Goal: Task Accomplishment & Management: Use online tool/utility

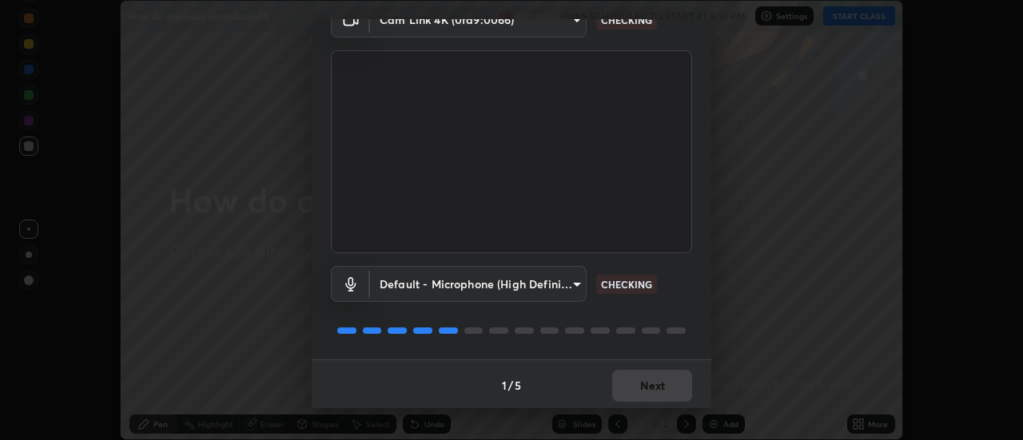
scroll to position [84, 0]
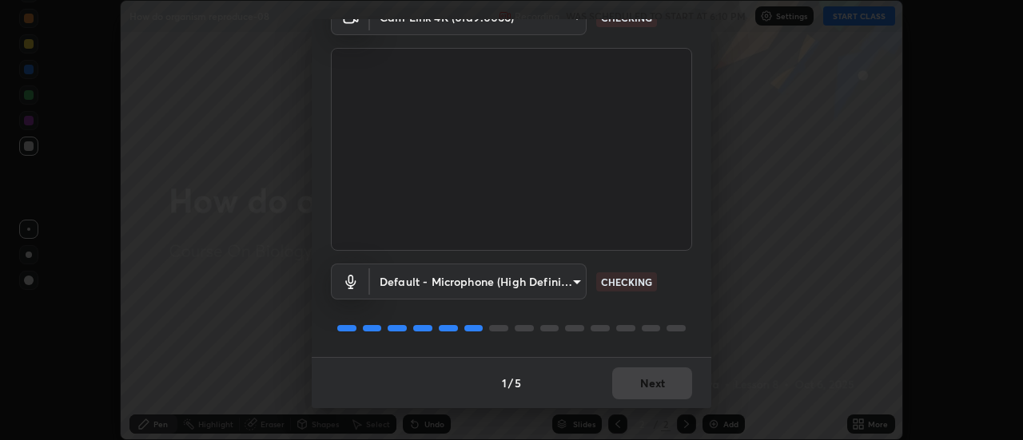
click at [635, 380] on div "1 / 5 Next" at bounding box center [512, 382] width 400 height 51
click at [644, 390] on div "1 / 5 Next" at bounding box center [512, 382] width 400 height 51
click at [643, 385] on div "1 / 5 Next" at bounding box center [512, 382] width 400 height 51
click at [641, 384] on div "1 / 5 Next" at bounding box center [512, 382] width 400 height 51
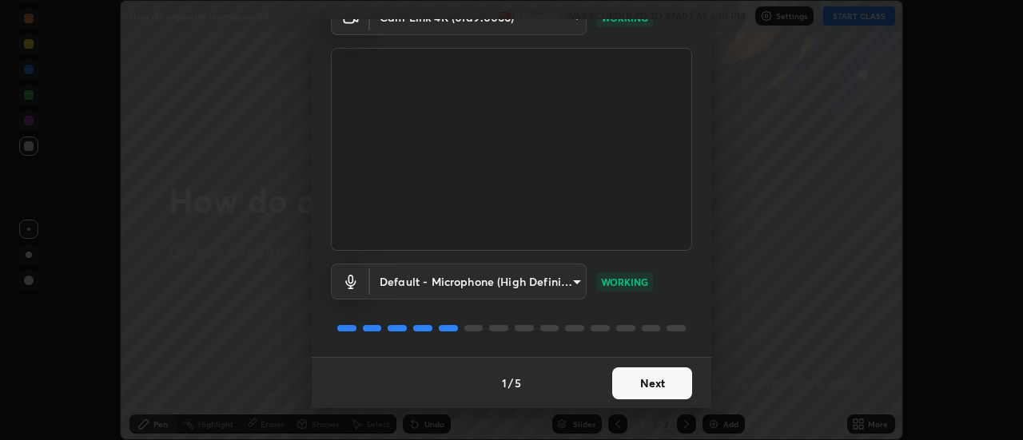
click at [659, 378] on button "Next" at bounding box center [652, 384] width 80 height 32
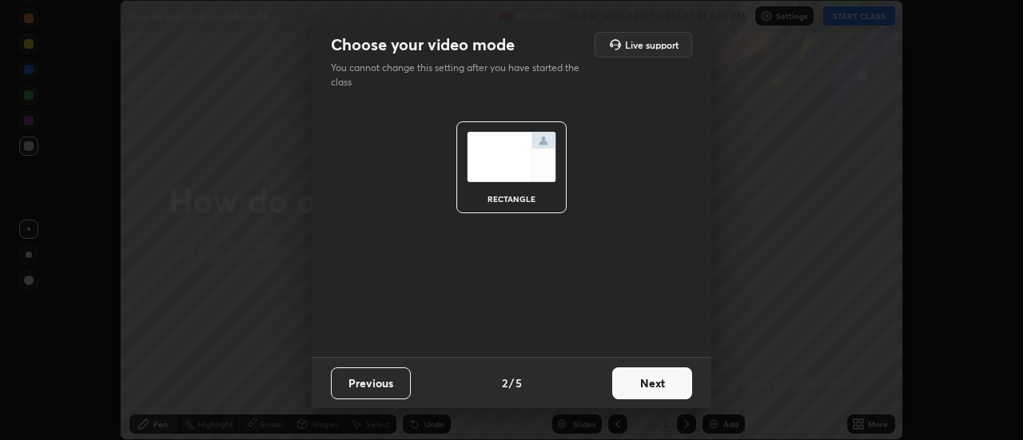
scroll to position [0, 0]
click at [651, 386] on button "Next" at bounding box center [652, 384] width 80 height 32
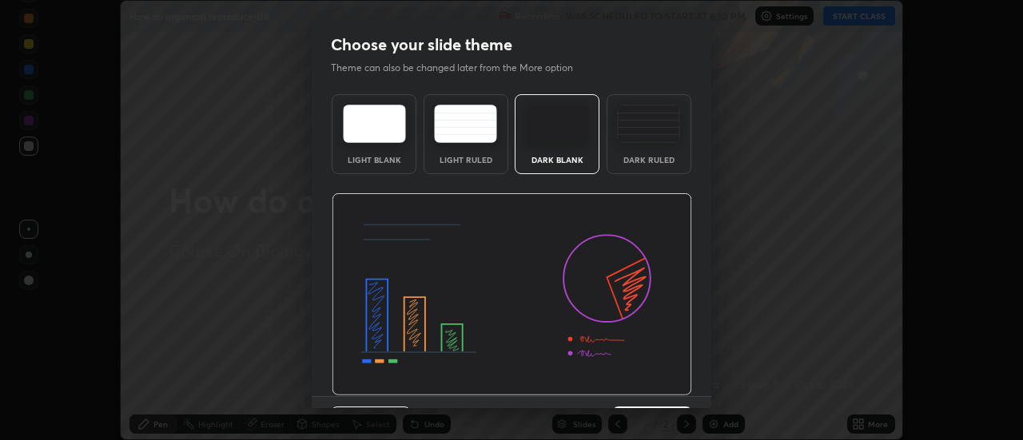
click at [649, 385] on img at bounding box center [512, 294] width 360 height 203
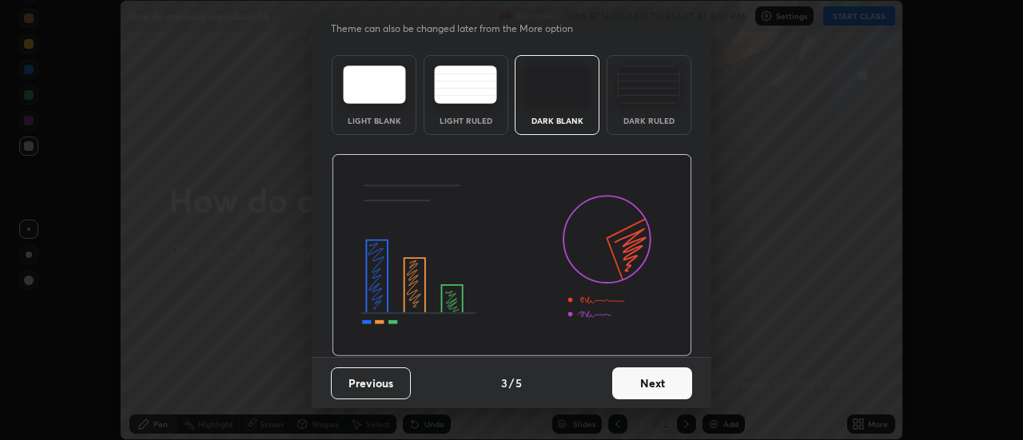
click at [640, 379] on button "Next" at bounding box center [652, 384] width 80 height 32
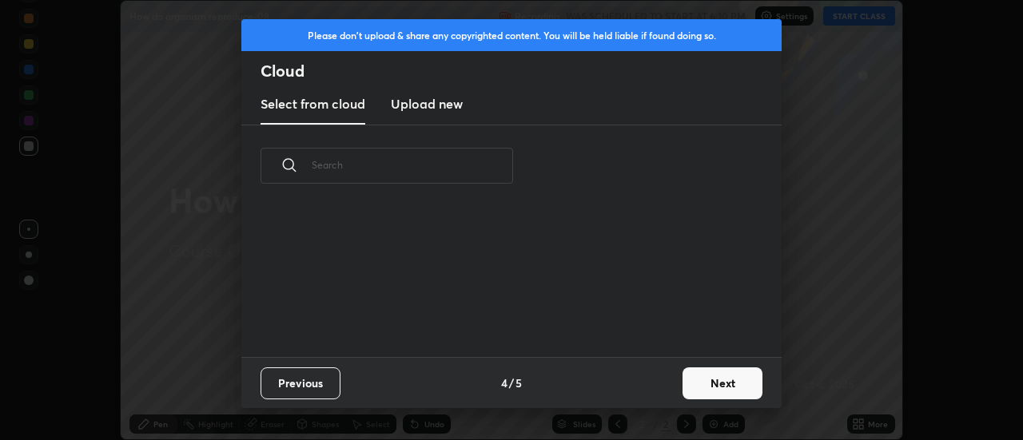
click at [695, 381] on button "Next" at bounding box center [722, 384] width 80 height 32
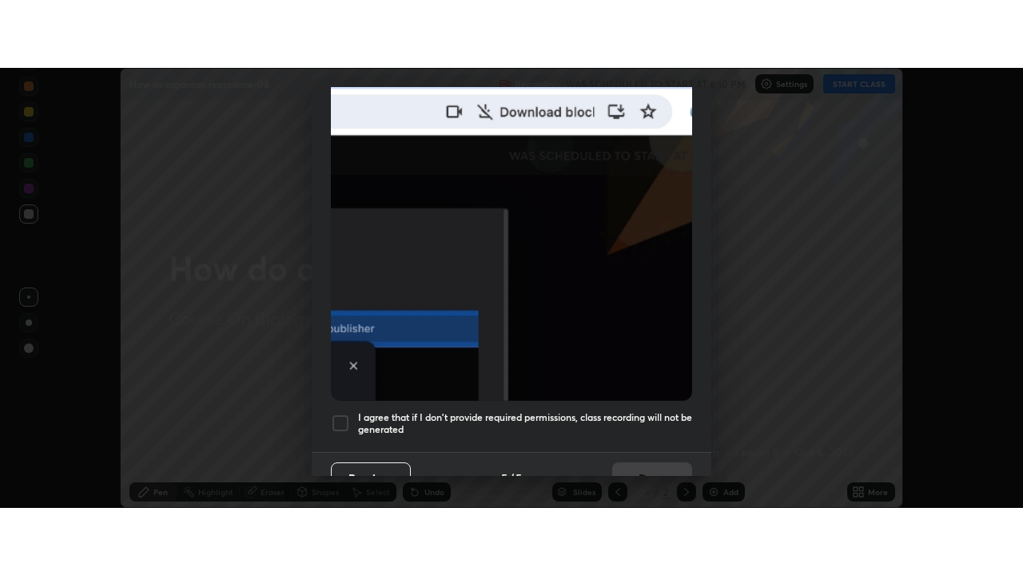
scroll to position [410, 0]
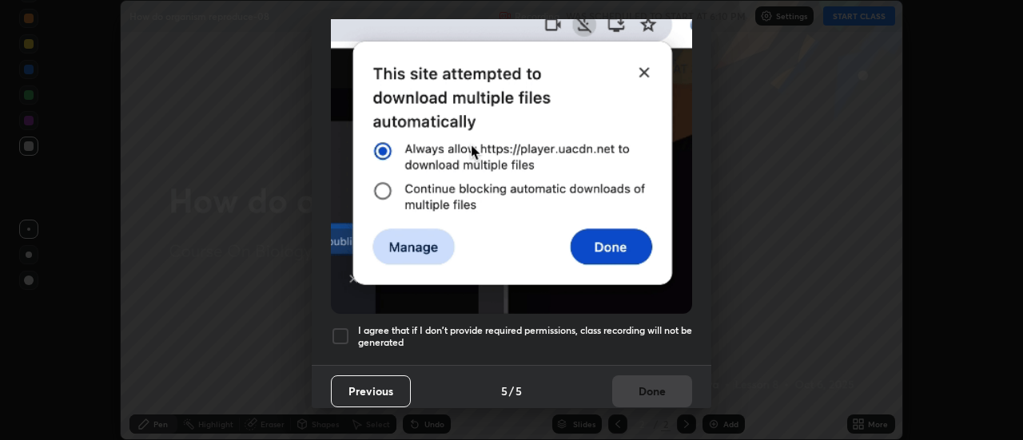
click at [555, 337] on h5 "I agree that if I don't provide required permissions, class recording will not …" at bounding box center [525, 336] width 334 height 25
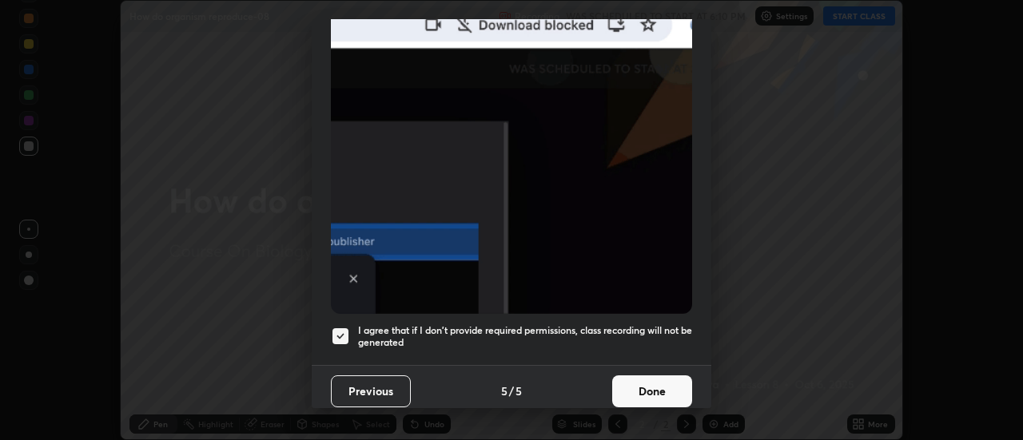
click at [636, 382] on button "Done" at bounding box center [652, 392] width 80 height 32
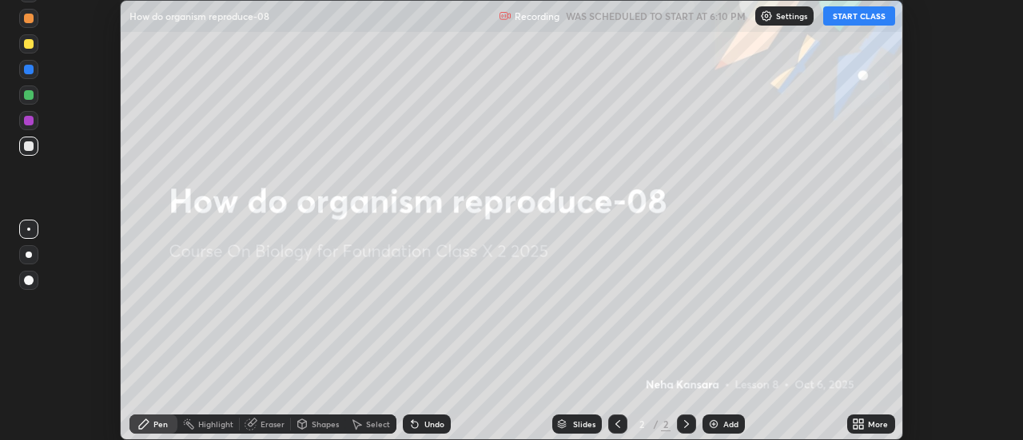
click at [859, 9] on button "START CLASS" at bounding box center [859, 15] width 72 height 19
click at [872, 428] on div "More" at bounding box center [878, 424] width 20 height 8
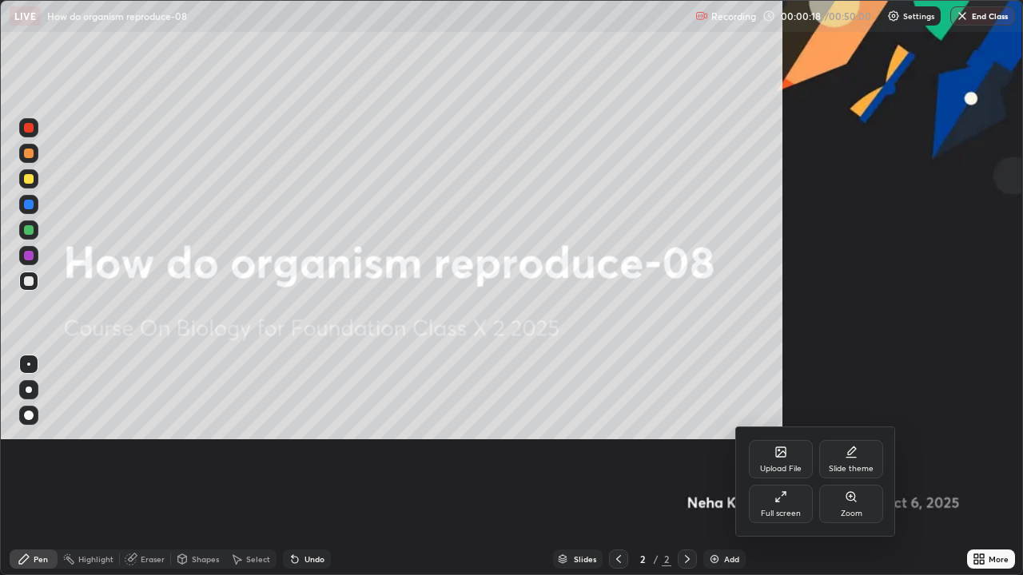
scroll to position [575, 1023]
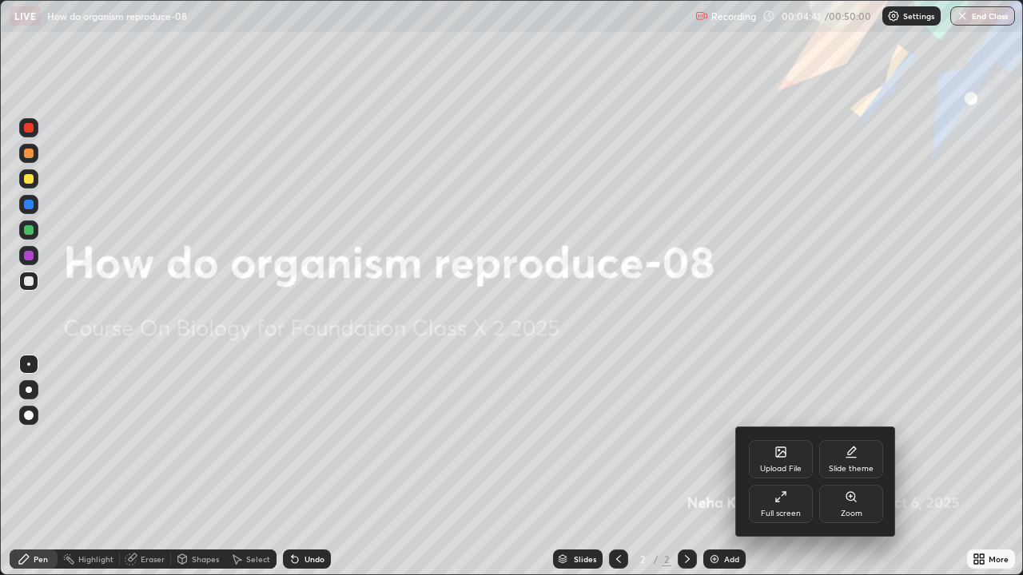
click at [722, 440] on div at bounding box center [511, 287] width 1023 height 575
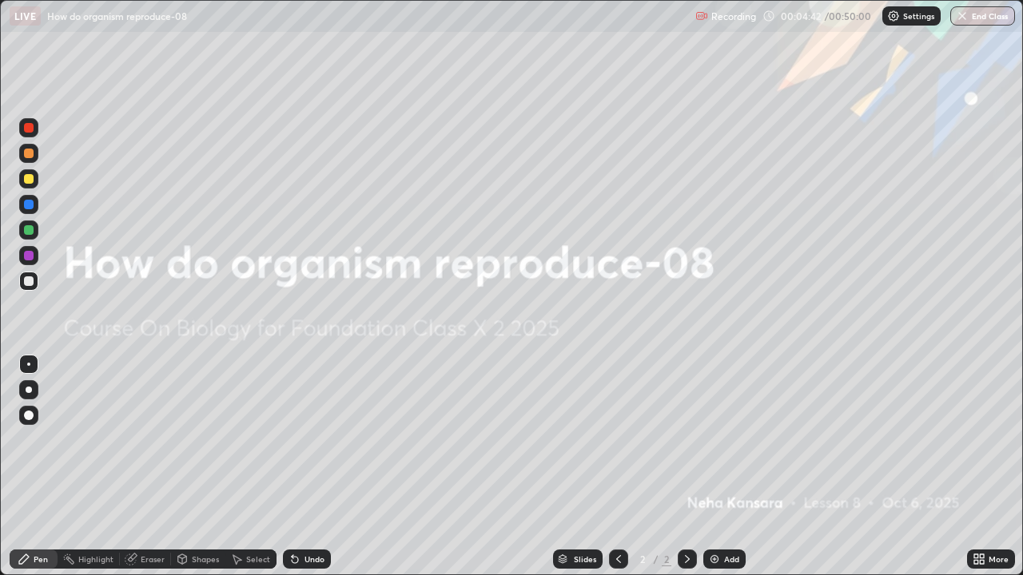
click at [727, 440] on div "Add" at bounding box center [731, 559] width 15 height 8
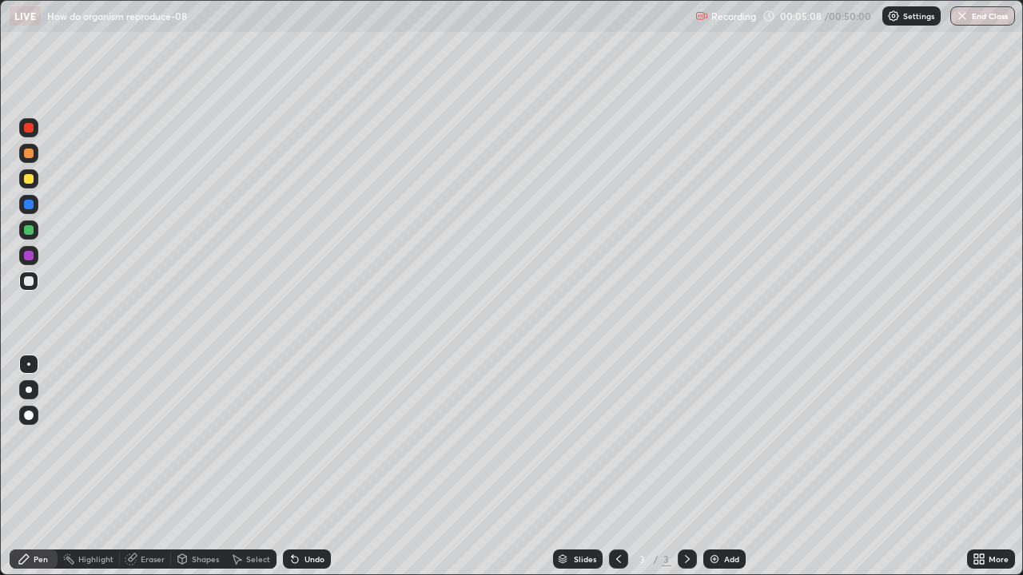
click at [35, 393] on div at bounding box center [28, 389] width 19 height 19
click at [245, 440] on div "Select" at bounding box center [250, 559] width 51 height 19
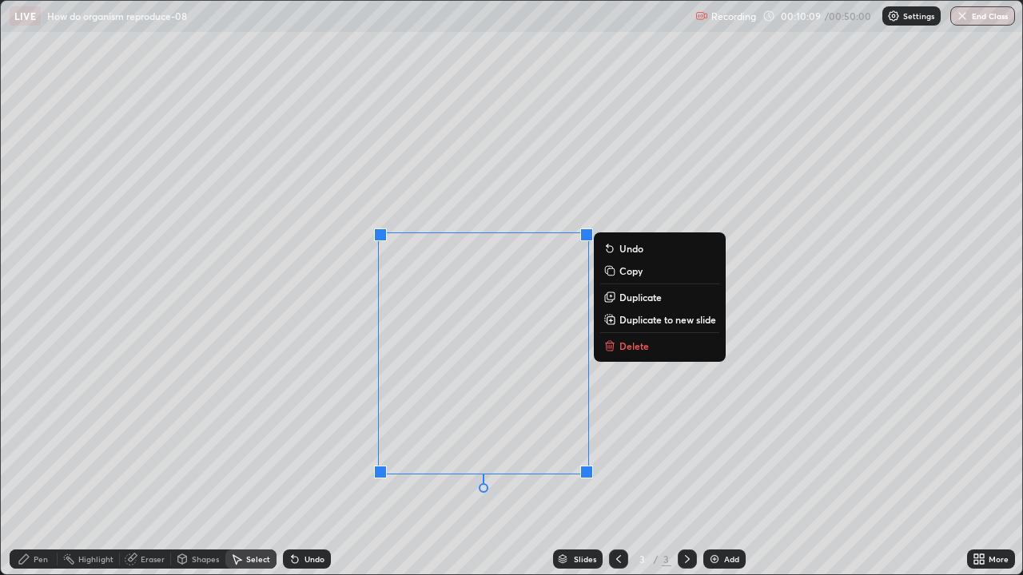
click at [623, 300] on p "Duplicate" at bounding box center [640, 297] width 42 height 13
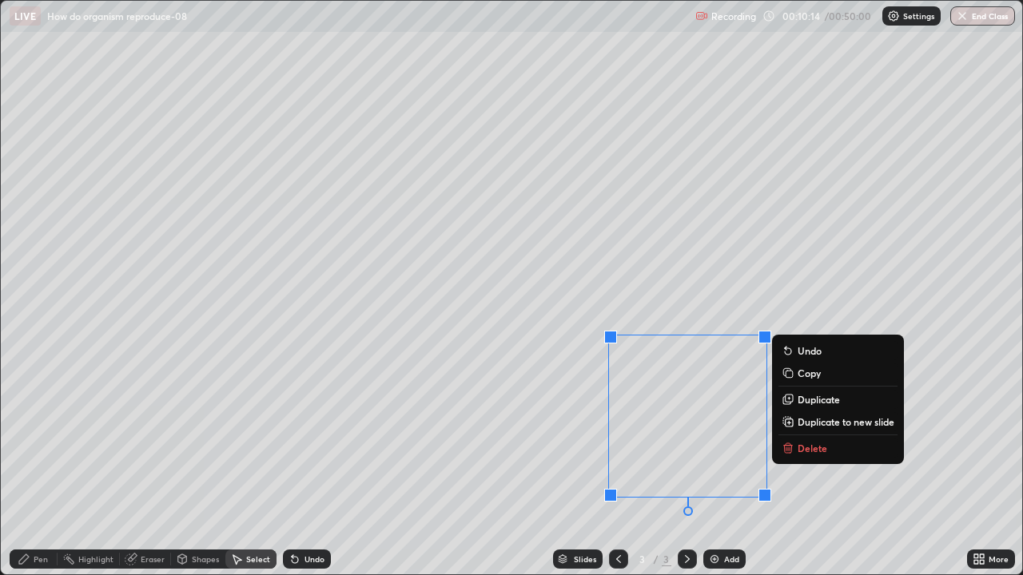
click at [588, 420] on div "0 ° Undo Copy Duplicate Duplicate to new slide Delete" at bounding box center [511, 288] width 1021 height 574
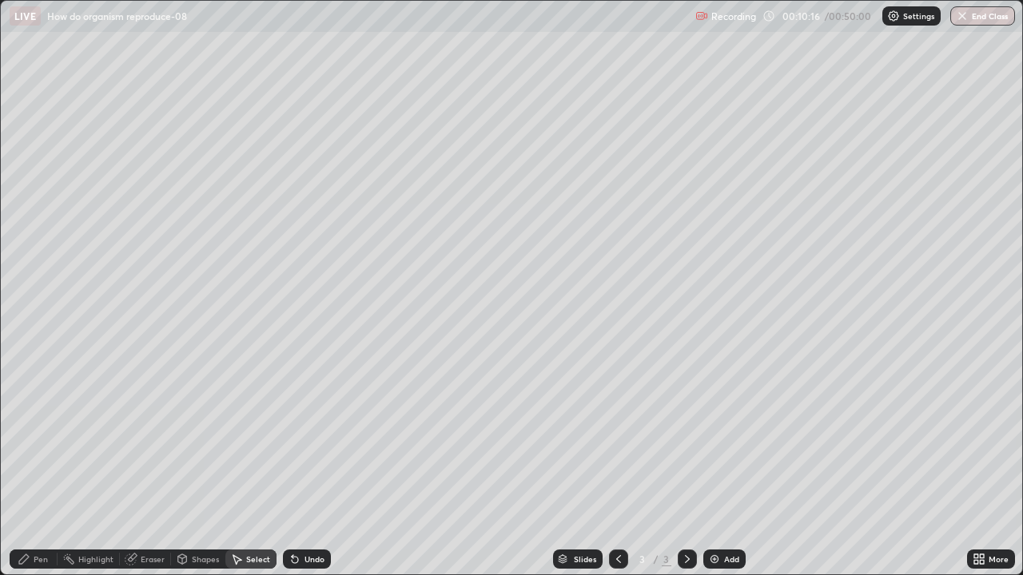
click at [42, 440] on div "Pen" at bounding box center [41, 559] width 14 height 8
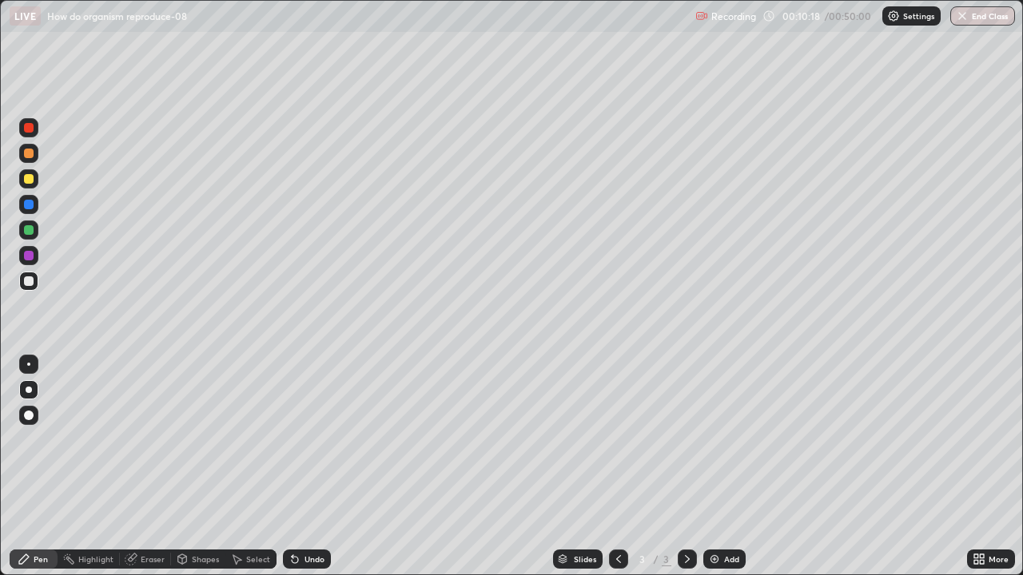
click at [145, 440] on div "Eraser" at bounding box center [153, 559] width 24 height 8
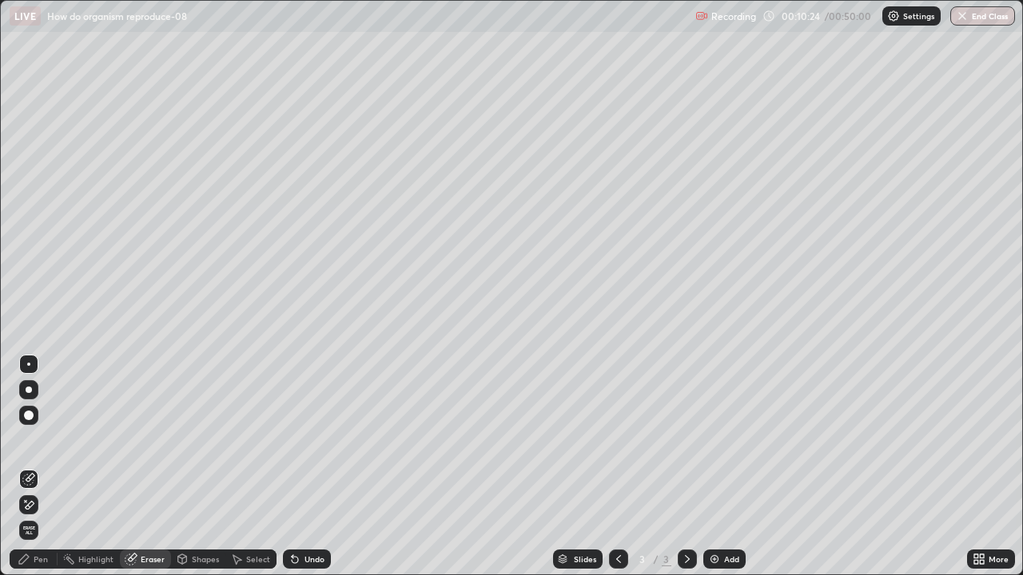
click at [47, 440] on div "Pen" at bounding box center [34, 559] width 48 height 19
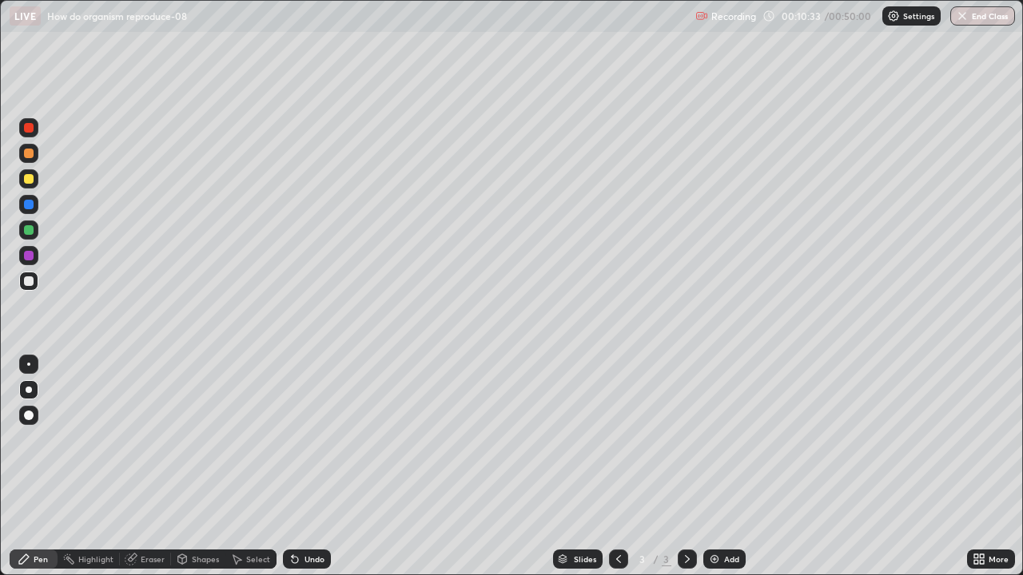
click at [146, 440] on div "Eraser" at bounding box center [153, 559] width 24 height 8
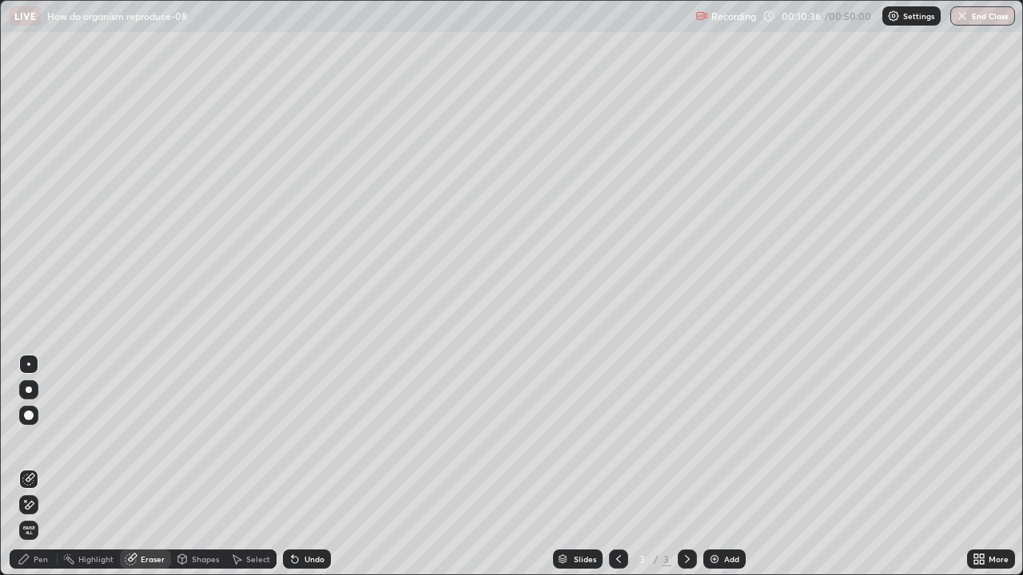
click at [42, 440] on div "Pen" at bounding box center [41, 559] width 14 height 8
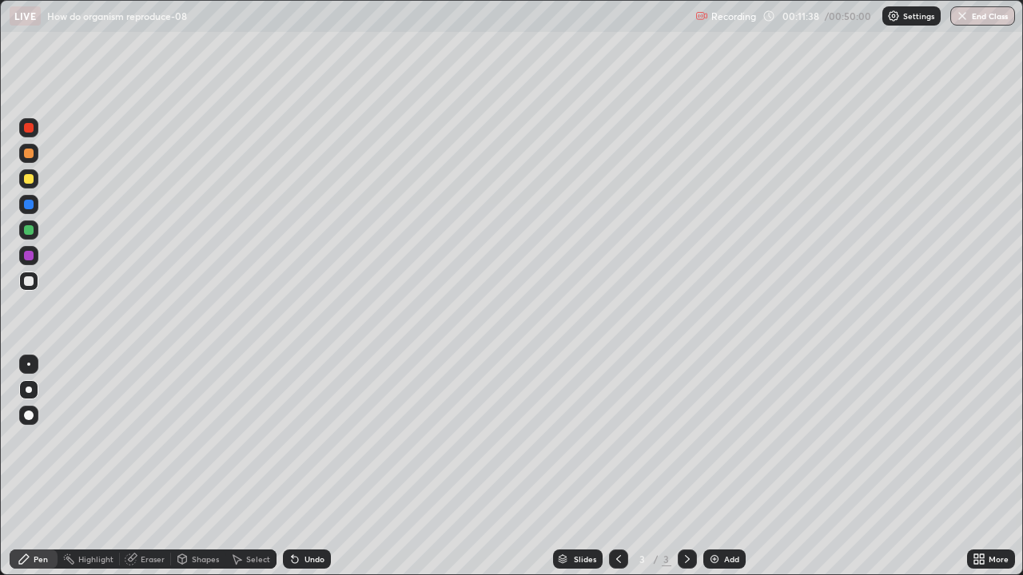
click at [30, 257] on div at bounding box center [29, 256] width 10 height 10
click at [715, 440] on img at bounding box center [714, 559] width 13 height 13
click at [30, 283] on div at bounding box center [29, 282] width 10 height 10
click at [201, 440] on div "Shapes" at bounding box center [205, 559] width 27 height 8
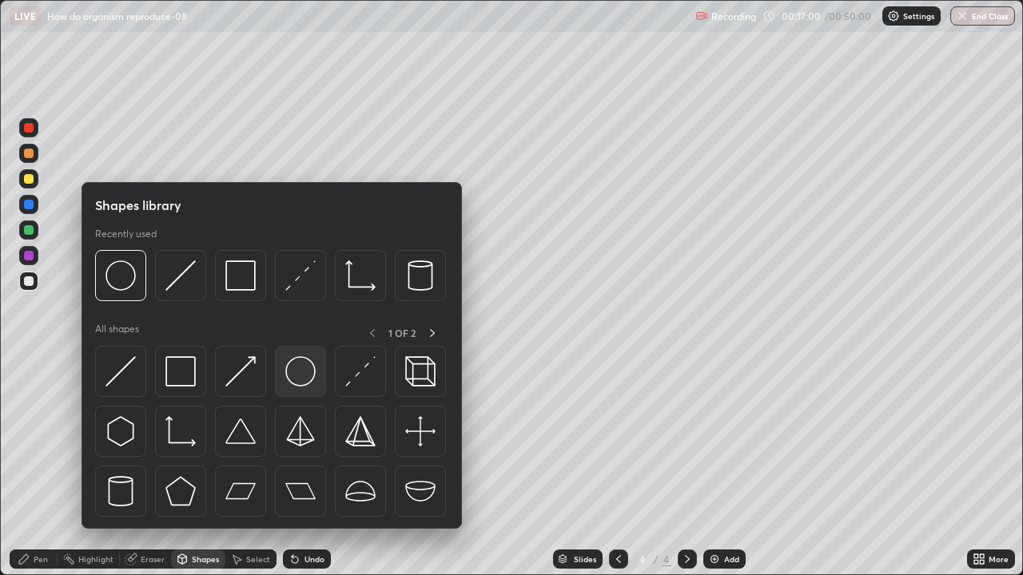
click at [294, 371] on img at bounding box center [300, 371] width 30 height 30
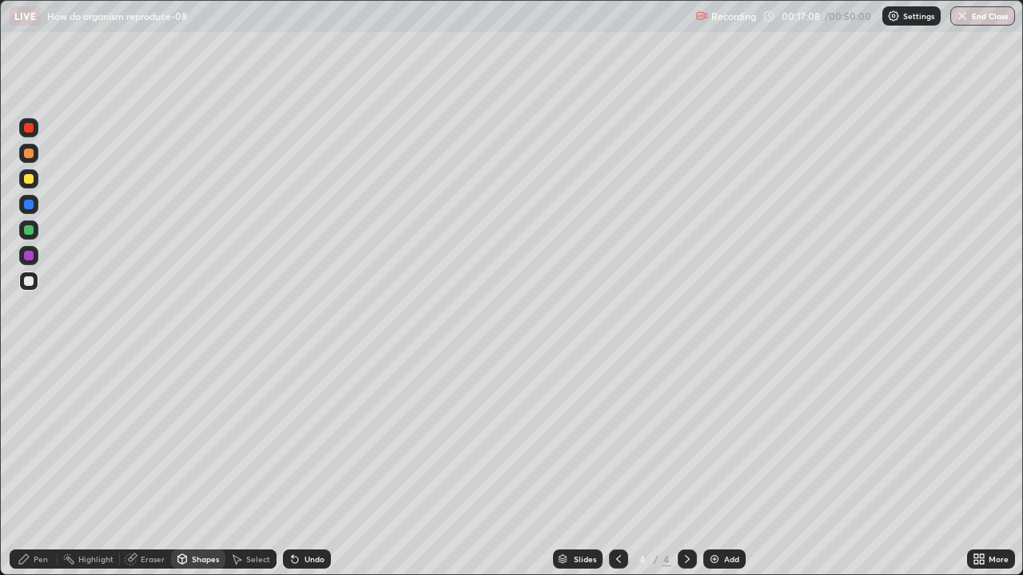
click at [42, 440] on div "Pen" at bounding box center [41, 559] width 14 height 8
click at [206, 440] on div "Shapes" at bounding box center [205, 559] width 27 height 8
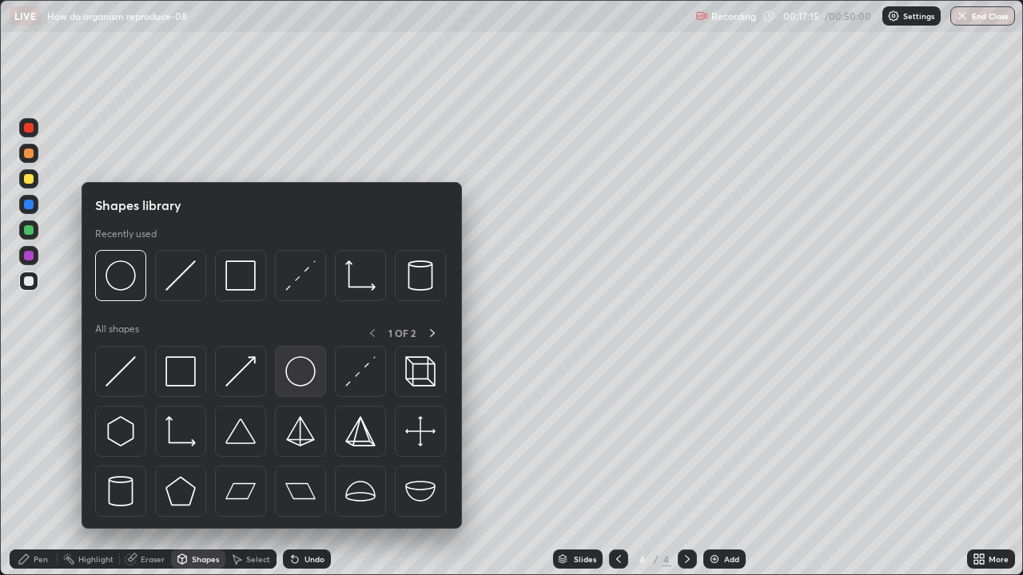
click at [308, 376] on img at bounding box center [300, 371] width 30 height 30
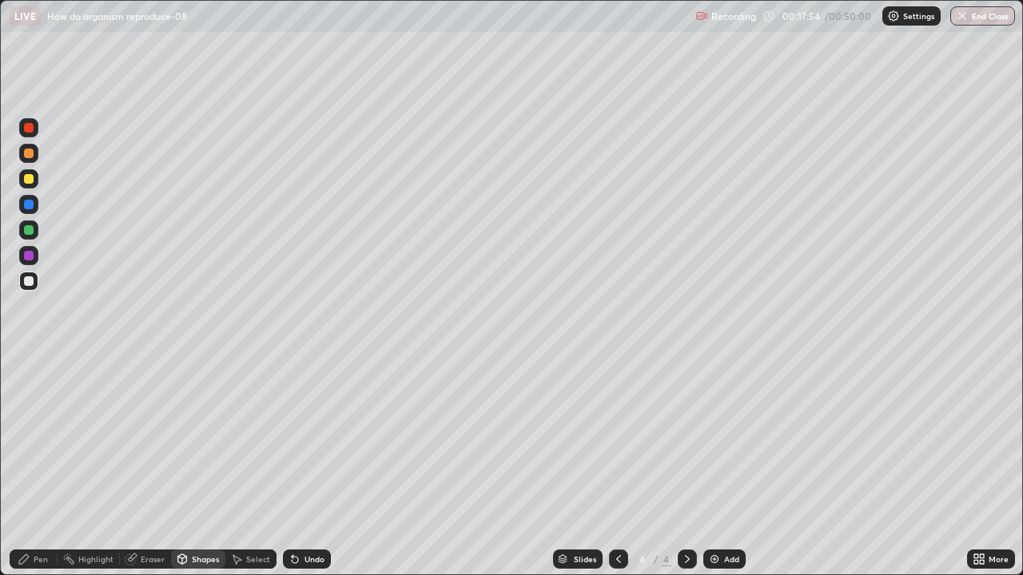
click at [42, 440] on div "Pen" at bounding box center [41, 559] width 14 height 8
click at [27, 257] on div at bounding box center [29, 256] width 10 height 10
click at [30, 229] on div at bounding box center [29, 230] width 10 height 10
click at [29, 205] on div at bounding box center [29, 205] width 10 height 10
click at [29, 392] on div at bounding box center [29, 390] width 6 height 6
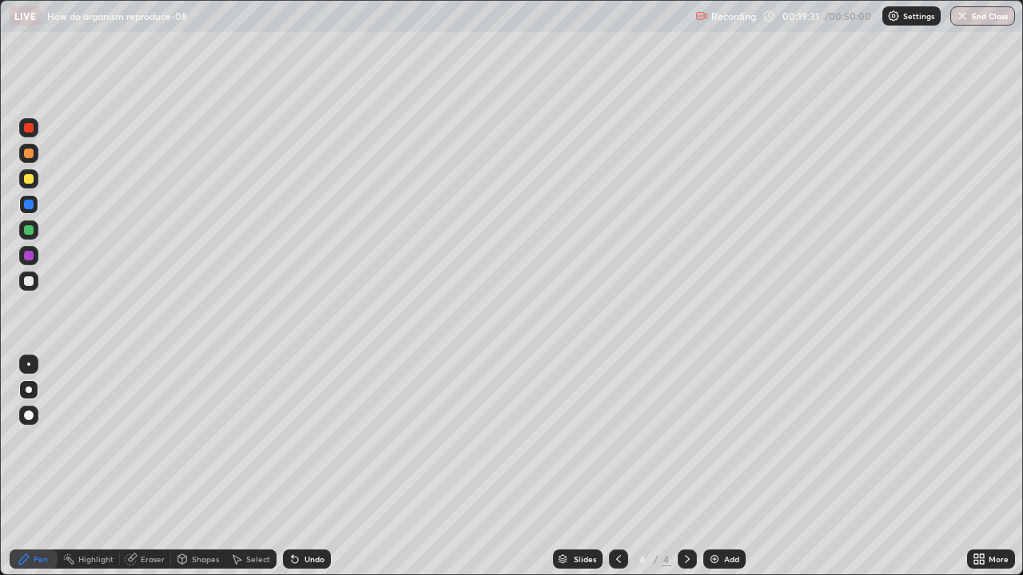
click at [29, 364] on div at bounding box center [28, 364] width 3 height 3
click at [22, 278] on div at bounding box center [28, 281] width 19 height 19
click at [197, 440] on div "Shapes" at bounding box center [205, 559] width 27 height 8
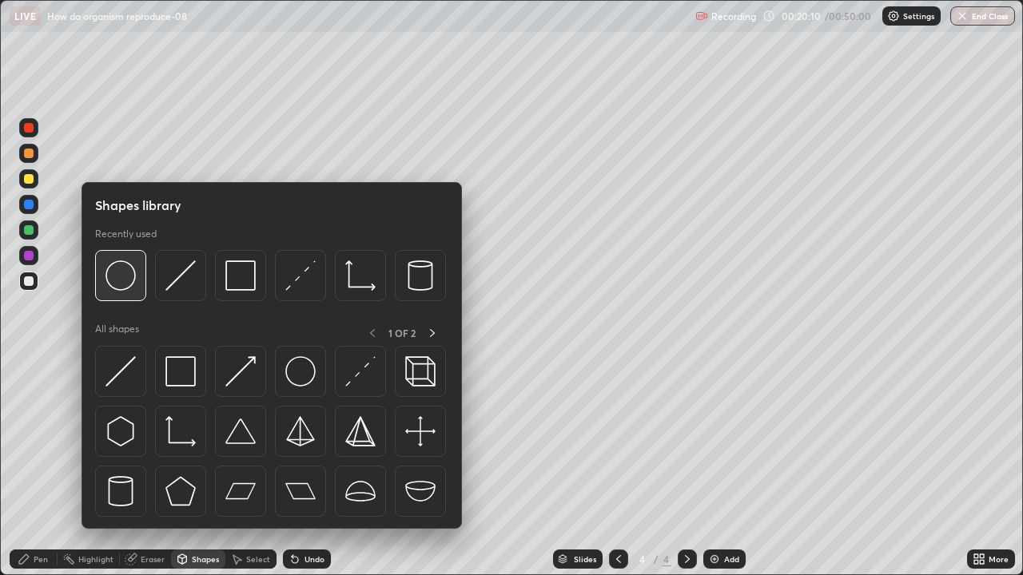
click at [136, 288] on div at bounding box center [120, 275] width 51 height 51
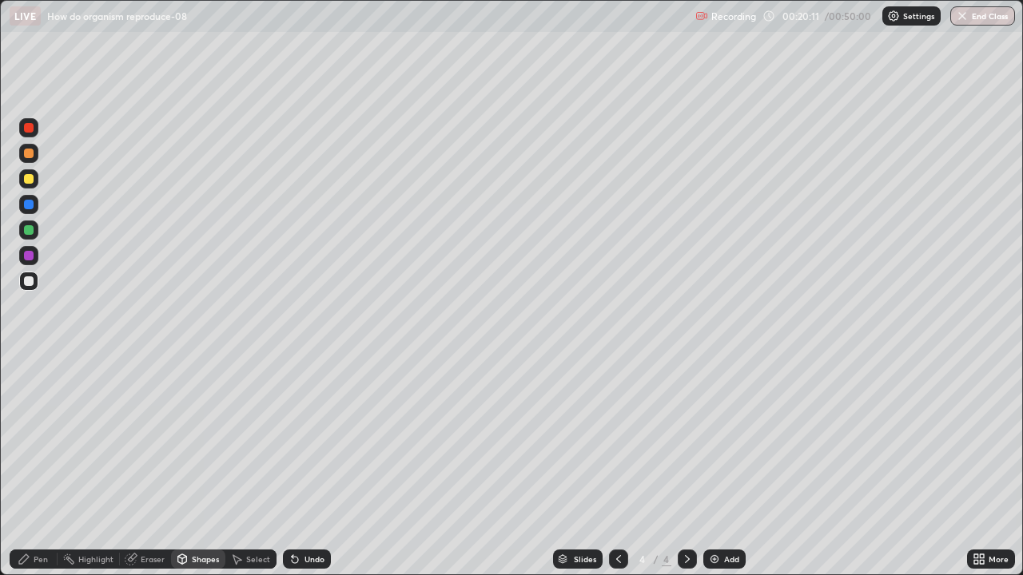
click at [243, 440] on div "Select" at bounding box center [250, 559] width 51 height 19
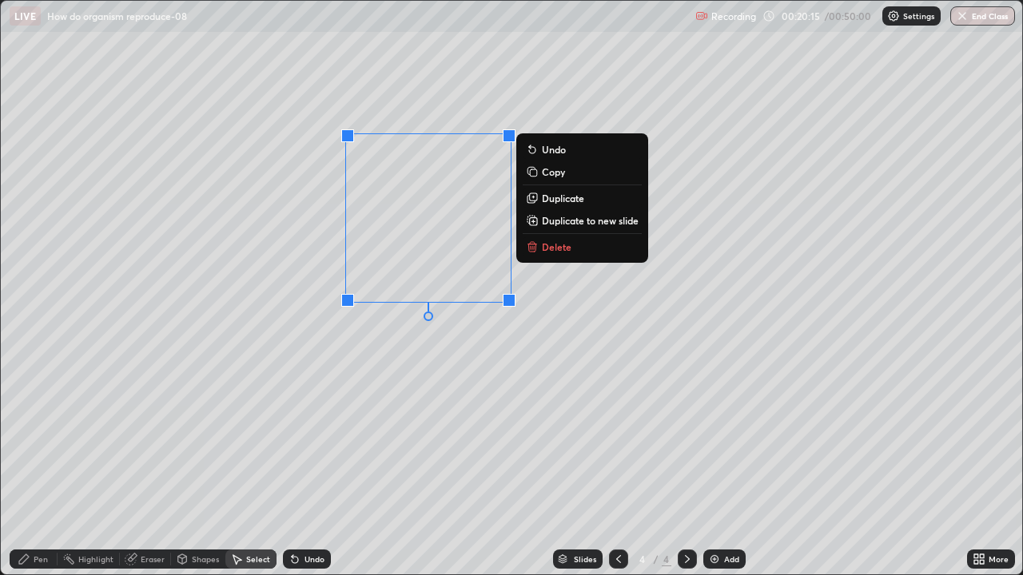
click at [544, 197] on p "Duplicate" at bounding box center [563, 198] width 42 height 13
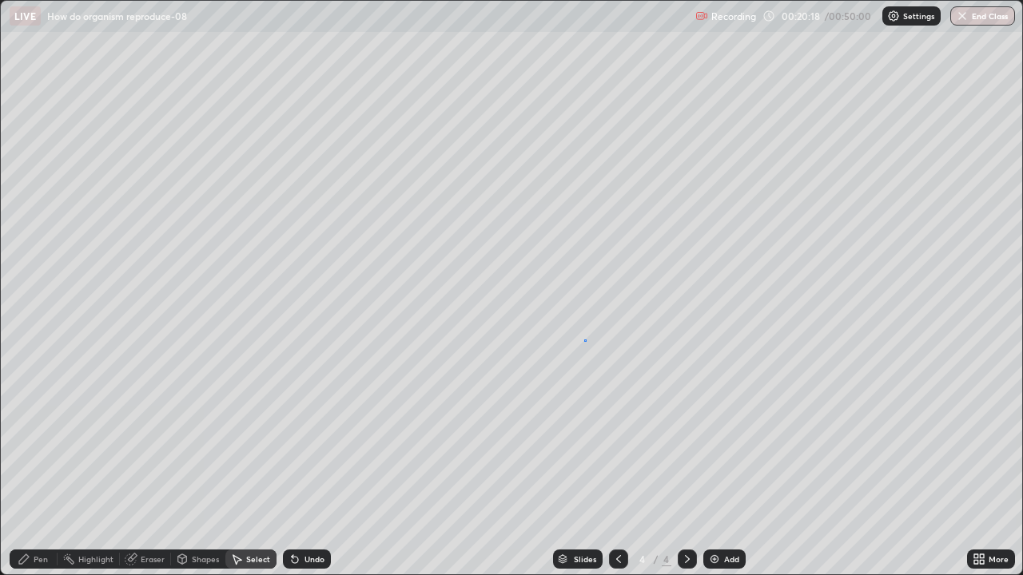
click at [584, 340] on div "0 ° Undo Copy Duplicate Duplicate to new slide Delete" at bounding box center [511, 288] width 1021 height 574
click at [148, 440] on div "Eraser" at bounding box center [153, 559] width 24 height 8
click at [41, 440] on div "Pen" at bounding box center [41, 559] width 14 height 8
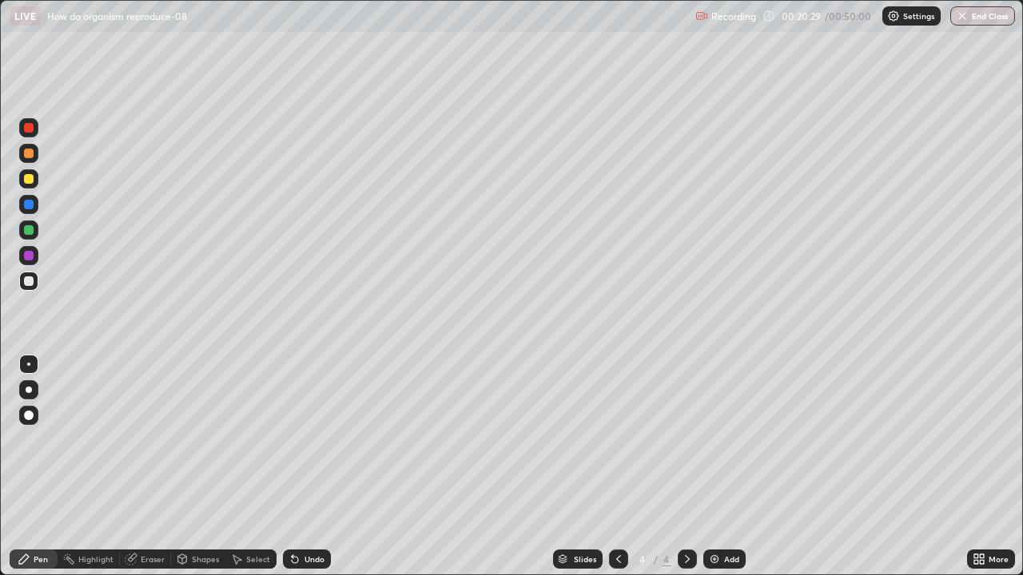
click at [24, 255] on div at bounding box center [29, 256] width 10 height 10
click at [30, 281] on div at bounding box center [29, 282] width 10 height 10
click at [30, 259] on div at bounding box center [29, 256] width 10 height 10
click at [146, 440] on div "Eraser" at bounding box center [153, 559] width 24 height 8
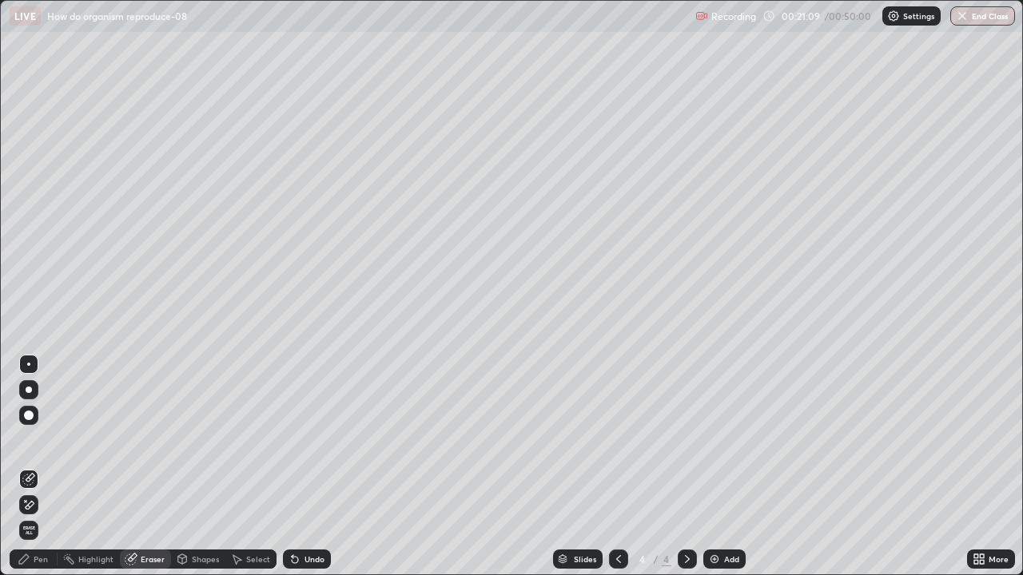
click at [247, 440] on div "Select" at bounding box center [258, 559] width 24 height 8
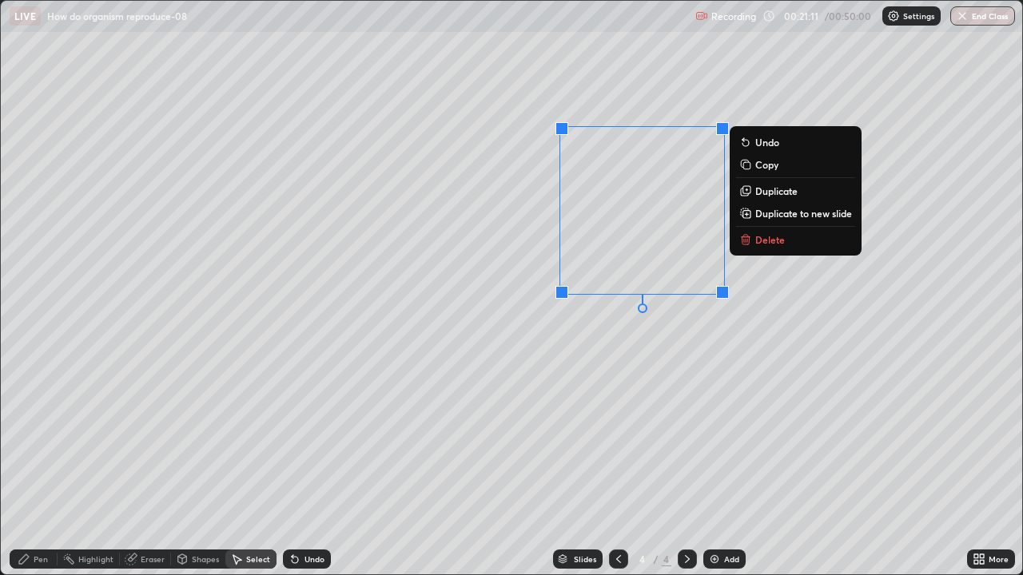
click at [765, 191] on p "Duplicate" at bounding box center [776, 191] width 42 height 13
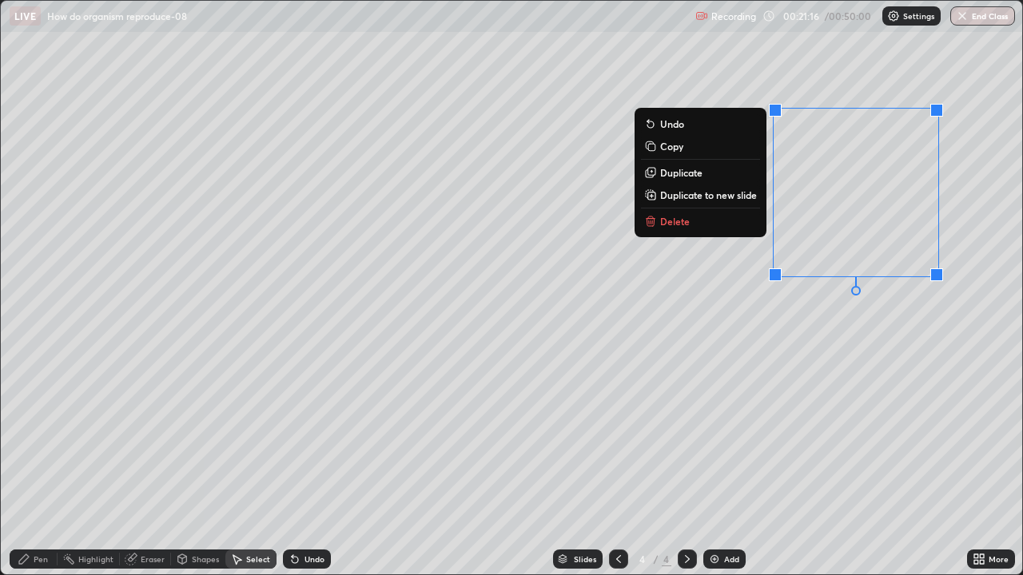
click at [133, 440] on div "Eraser" at bounding box center [145, 559] width 51 height 19
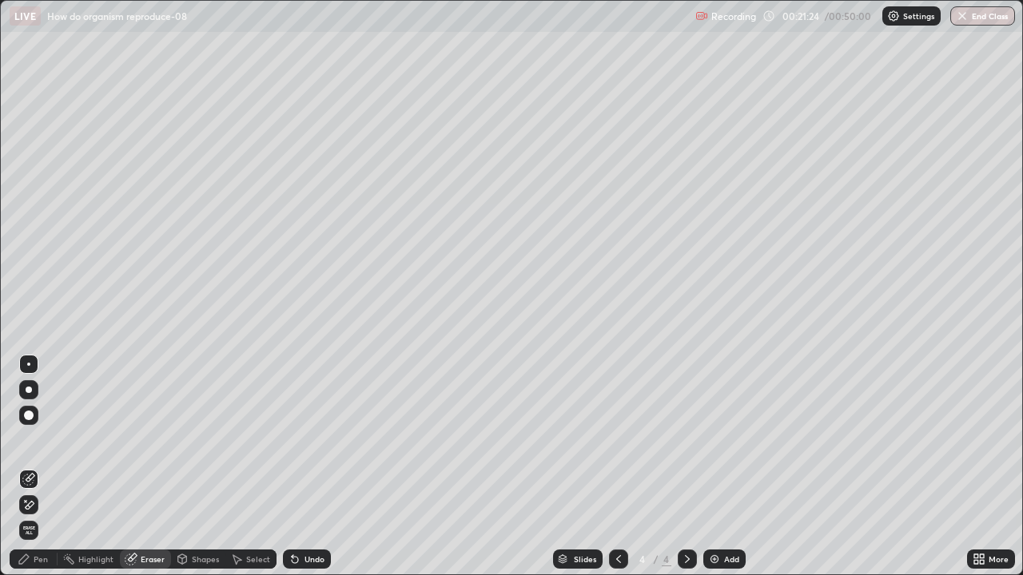
click at [40, 440] on div "Pen" at bounding box center [41, 559] width 14 height 8
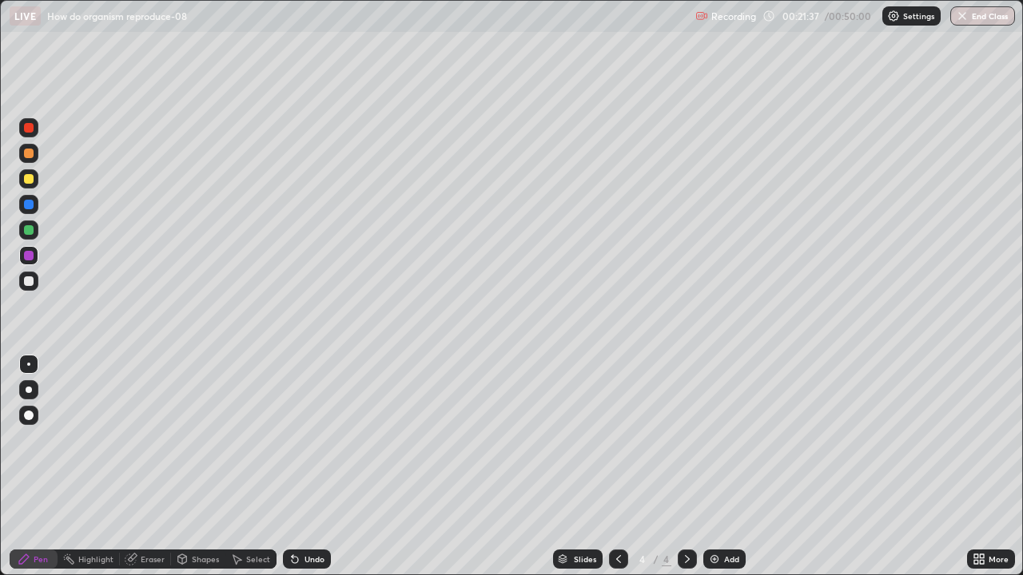
click at [28, 280] on div at bounding box center [29, 282] width 10 height 10
click at [25, 258] on div at bounding box center [29, 256] width 10 height 10
click at [24, 201] on div at bounding box center [29, 205] width 10 height 10
click at [129, 440] on icon at bounding box center [130, 560] width 10 height 10
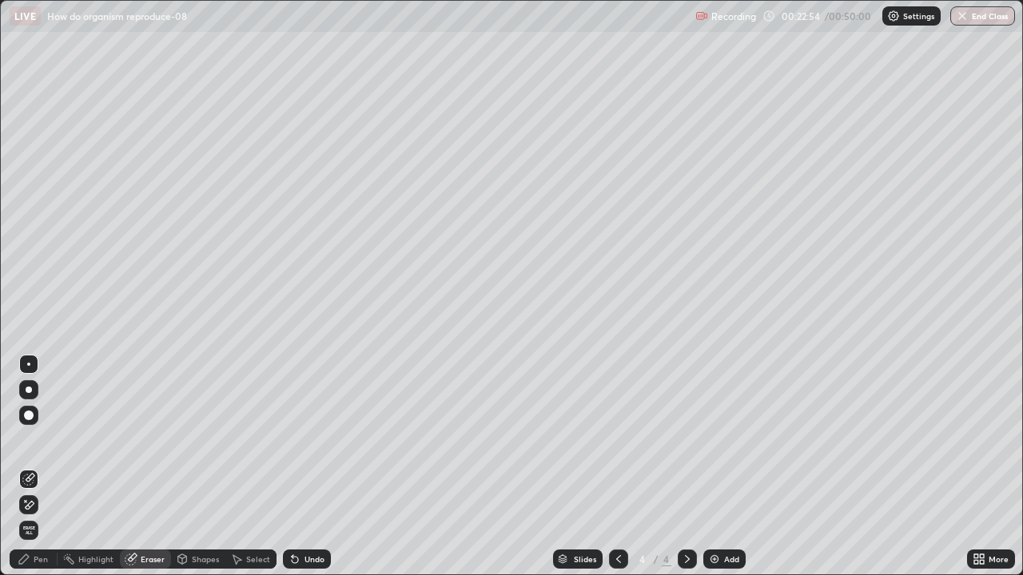
click at [186, 440] on icon at bounding box center [182, 559] width 13 height 13
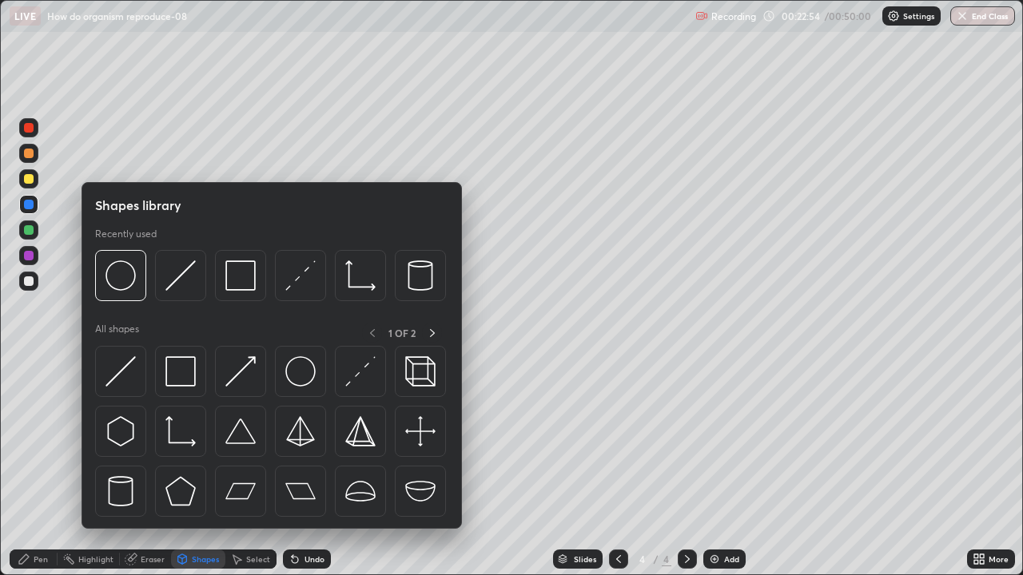
click at [244, 440] on div "Select" at bounding box center [250, 559] width 51 height 19
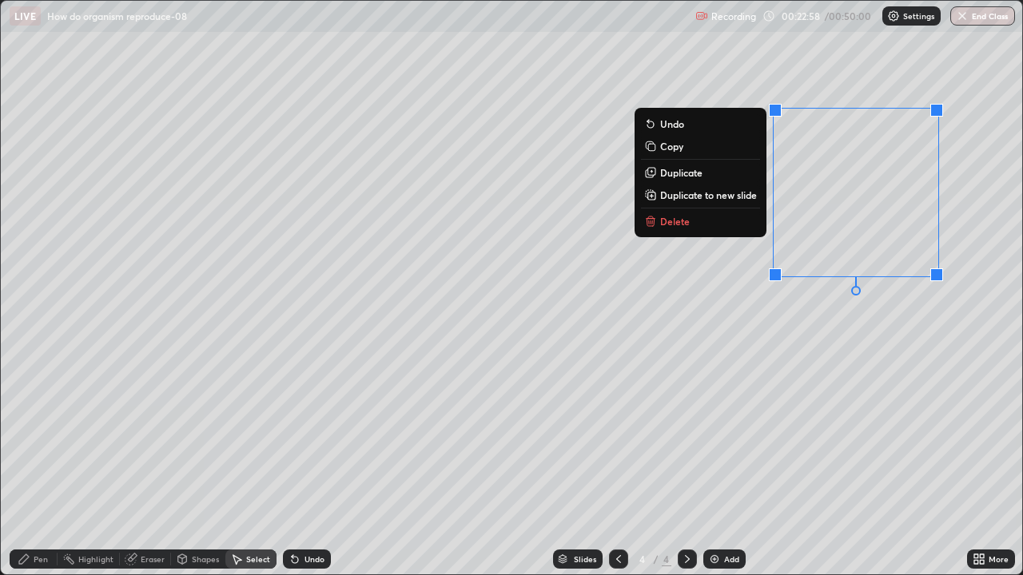
click at [670, 173] on p "Duplicate" at bounding box center [681, 172] width 42 height 13
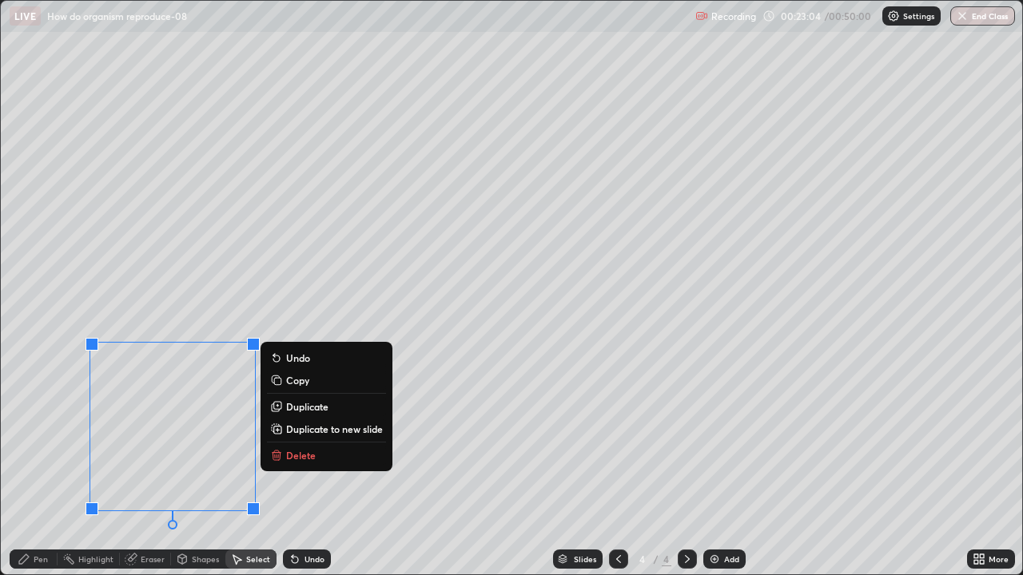
click at [306, 426] on p "Duplicate to new slide" at bounding box center [334, 429] width 97 height 13
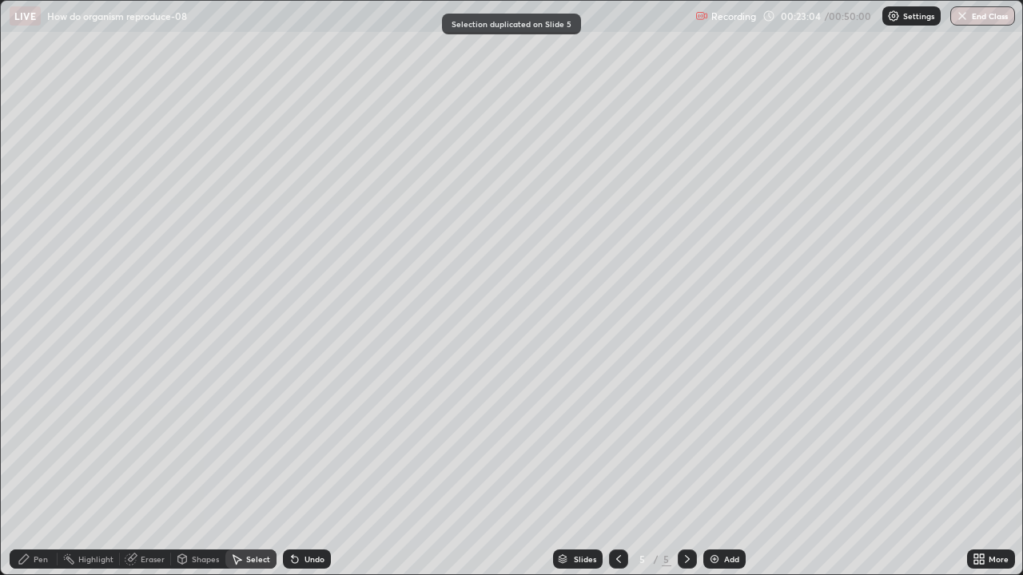
click at [171, 440] on div "Shapes" at bounding box center [198, 559] width 54 height 19
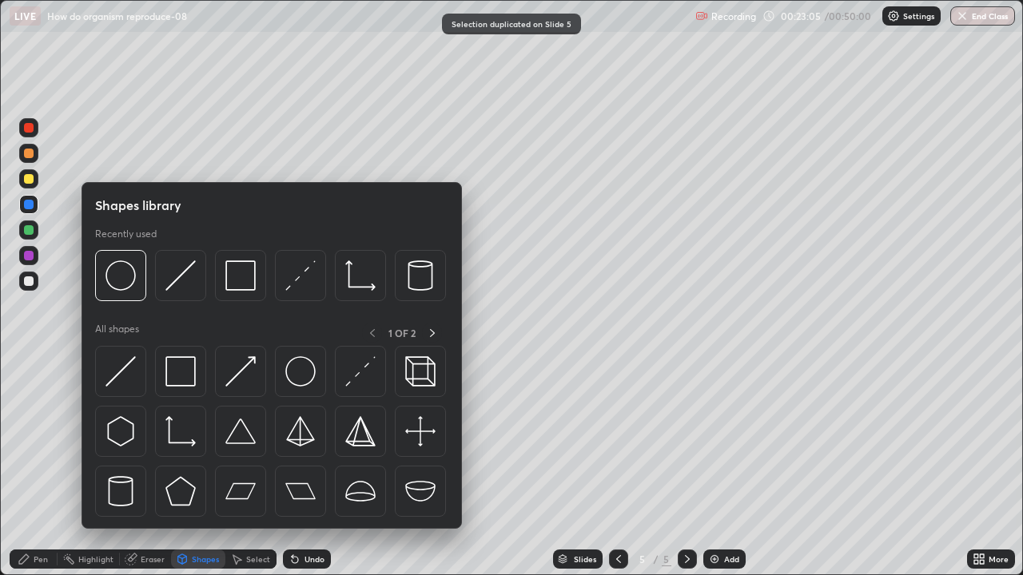
click at [133, 440] on icon at bounding box center [130, 560] width 10 height 10
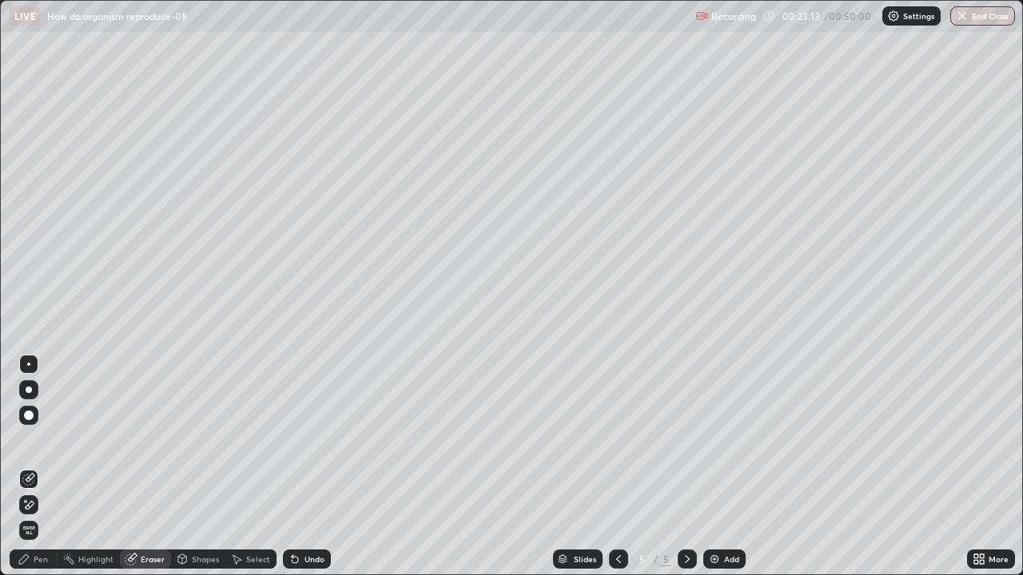
click at [41, 440] on div "Pen" at bounding box center [41, 559] width 14 height 8
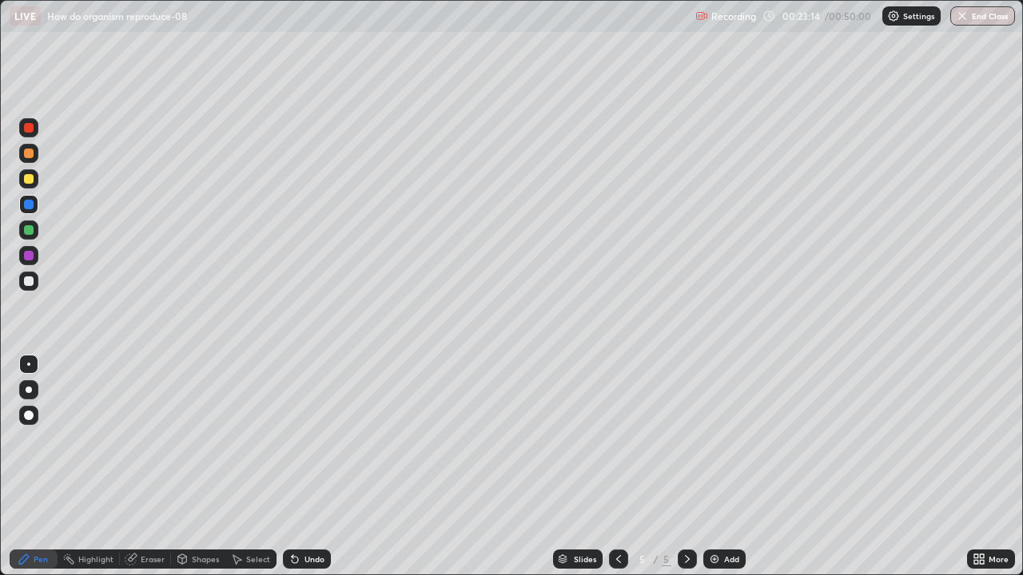
click at [30, 284] on div at bounding box center [29, 282] width 10 height 10
click at [619, 440] on icon at bounding box center [618, 559] width 13 height 13
click at [137, 440] on div "Eraser" at bounding box center [145, 559] width 51 height 19
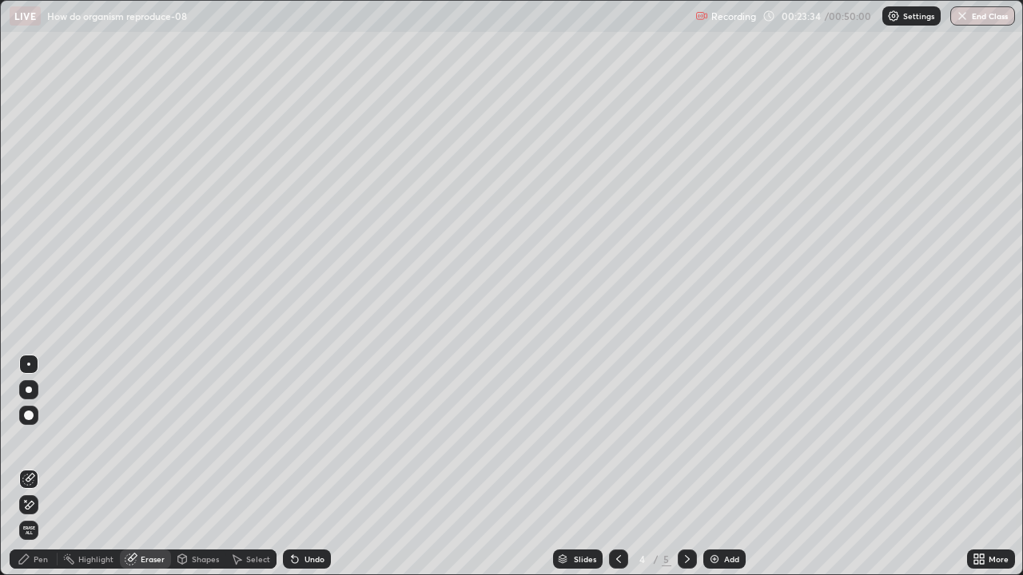
click at [40, 440] on div "Pen" at bounding box center [41, 559] width 14 height 8
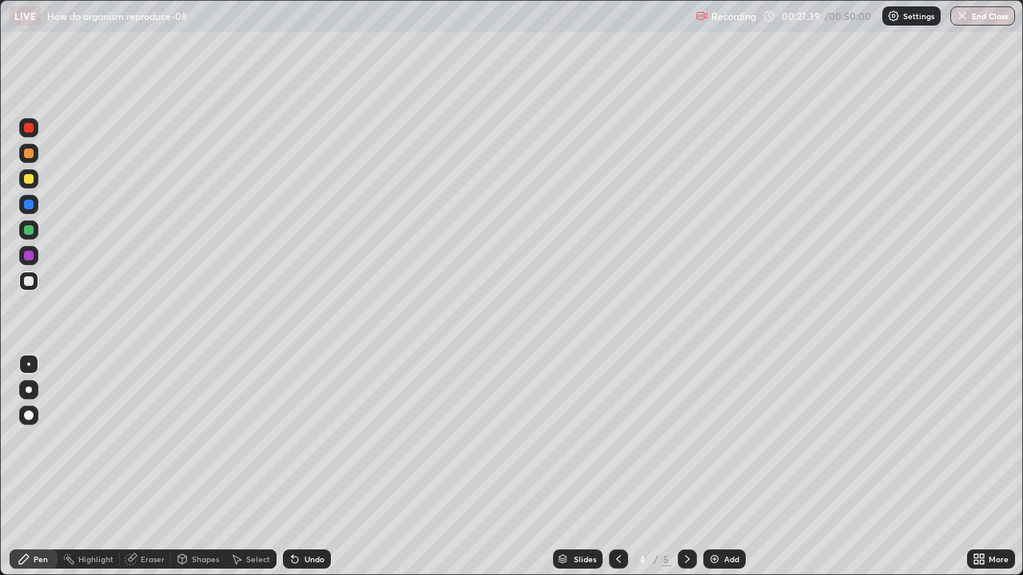
click at [716, 440] on img at bounding box center [714, 559] width 13 height 13
click at [615, 440] on div at bounding box center [618, 559] width 19 height 19
click at [686, 440] on icon at bounding box center [687, 559] width 13 height 13
click at [211, 440] on div "Shapes" at bounding box center [205, 559] width 27 height 8
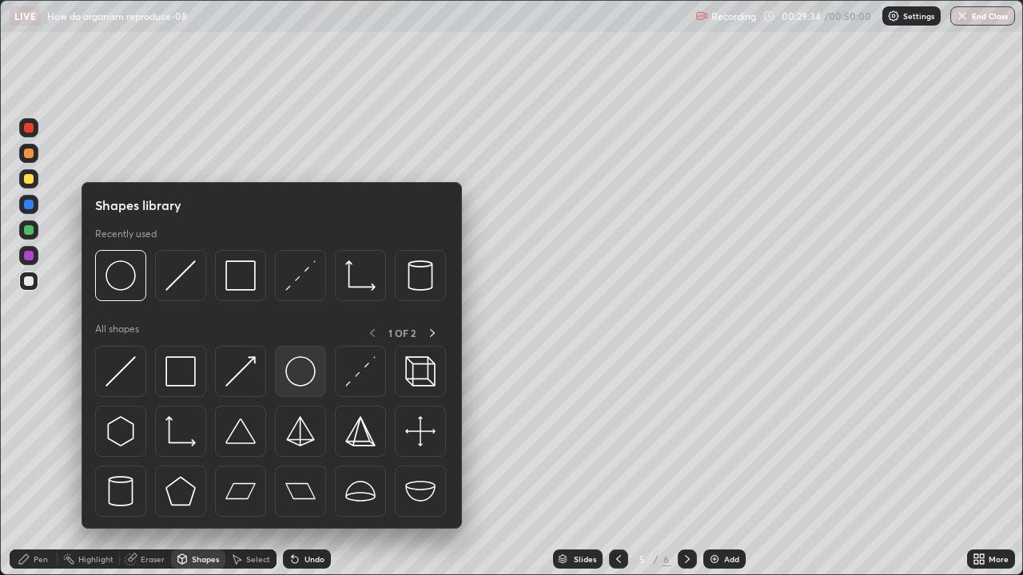
click at [304, 371] on img at bounding box center [300, 371] width 30 height 30
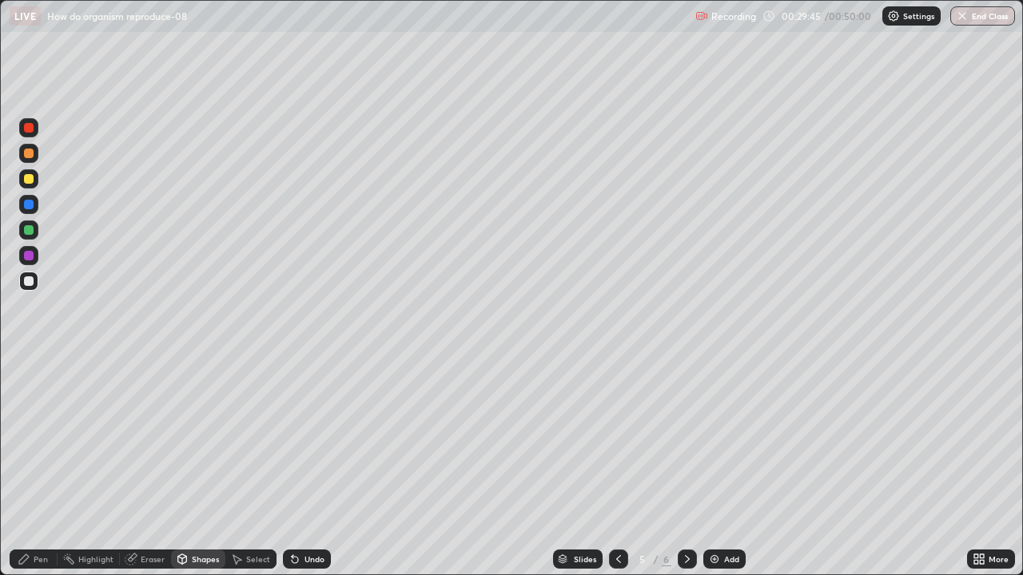
click at [41, 440] on div "Pen" at bounding box center [41, 559] width 14 height 8
click at [31, 259] on div at bounding box center [29, 256] width 10 height 10
click at [29, 281] on div at bounding box center [29, 282] width 10 height 10
click at [29, 259] on div at bounding box center [29, 256] width 10 height 10
click at [28, 282] on div at bounding box center [29, 282] width 10 height 10
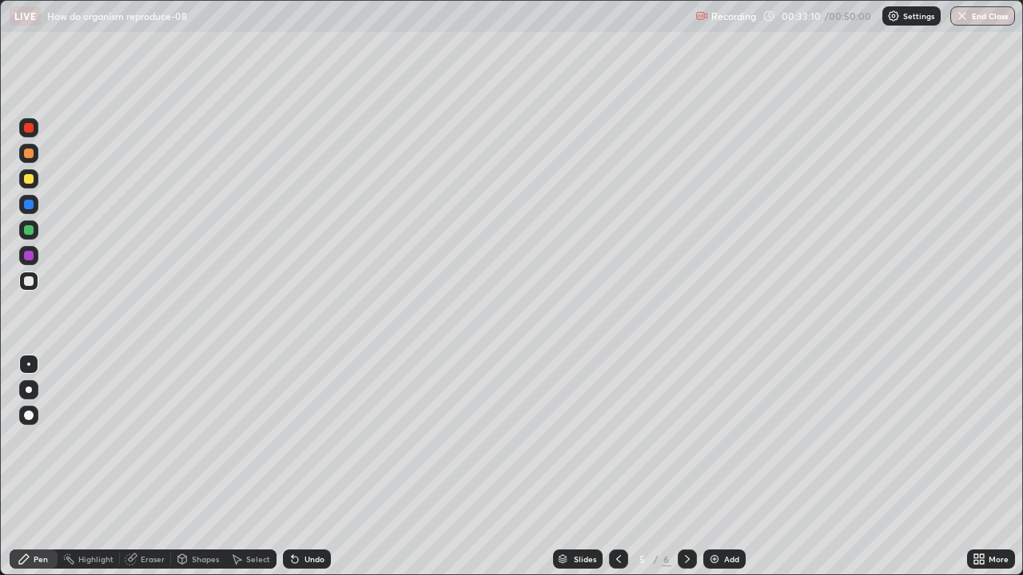
click at [154, 440] on div "Eraser" at bounding box center [153, 559] width 24 height 8
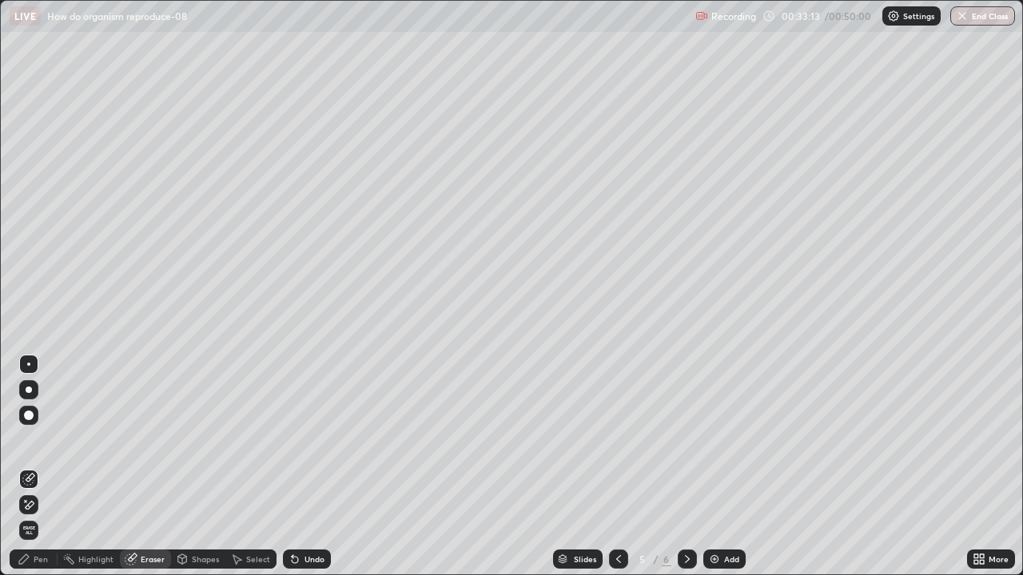
click at [30, 440] on icon at bounding box center [28, 506] width 13 height 14
click at [32, 440] on div "Pen" at bounding box center [34, 559] width 48 height 19
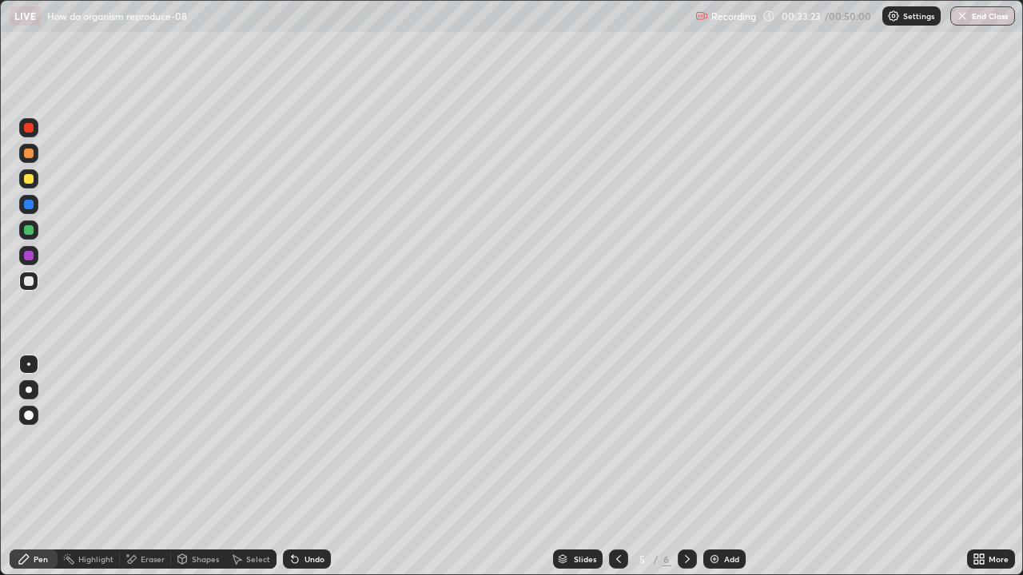
click at [257, 440] on div "Select" at bounding box center [258, 559] width 24 height 8
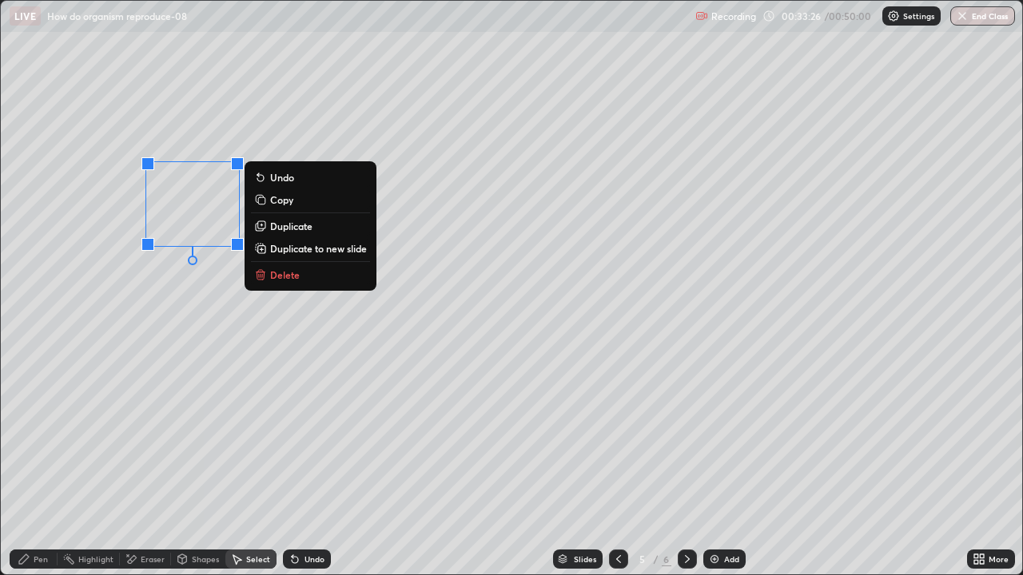
click at [290, 228] on p "Duplicate" at bounding box center [291, 226] width 42 height 13
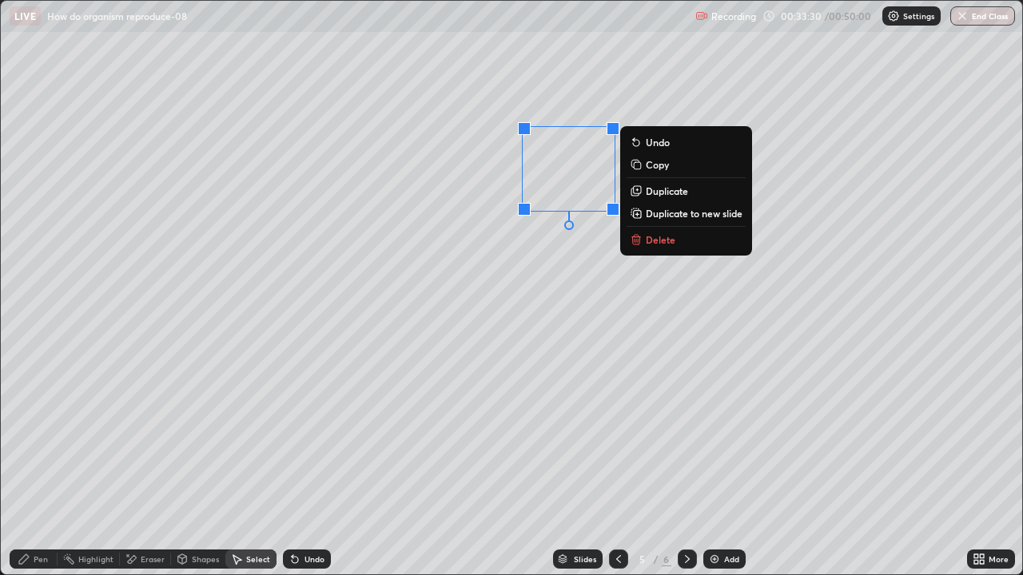
click at [572, 251] on div "0 ° Undo Copy Duplicate Duplicate to new slide Delete" at bounding box center [511, 288] width 1021 height 574
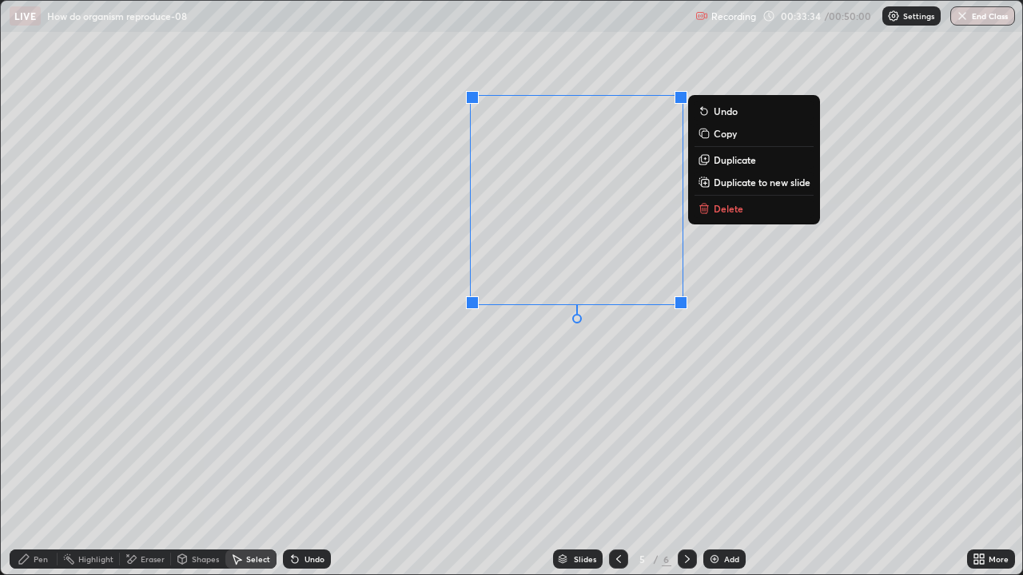
click at [506, 369] on div "0 ° Undo Copy Duplicate Duplicate to new slide Delete" at bounding box center [511, 288] width 1021 height 574
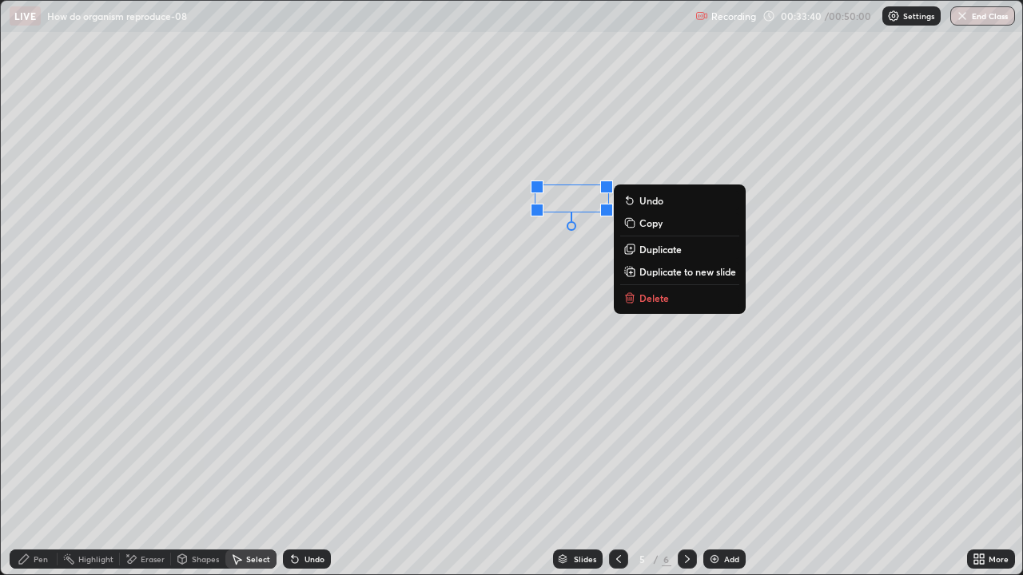
click at [752, 368] on div "0 ° Undo Copy Duplicate Duplicate to new slide Delete" at bounding box center [511, 288] width 1021 height 574
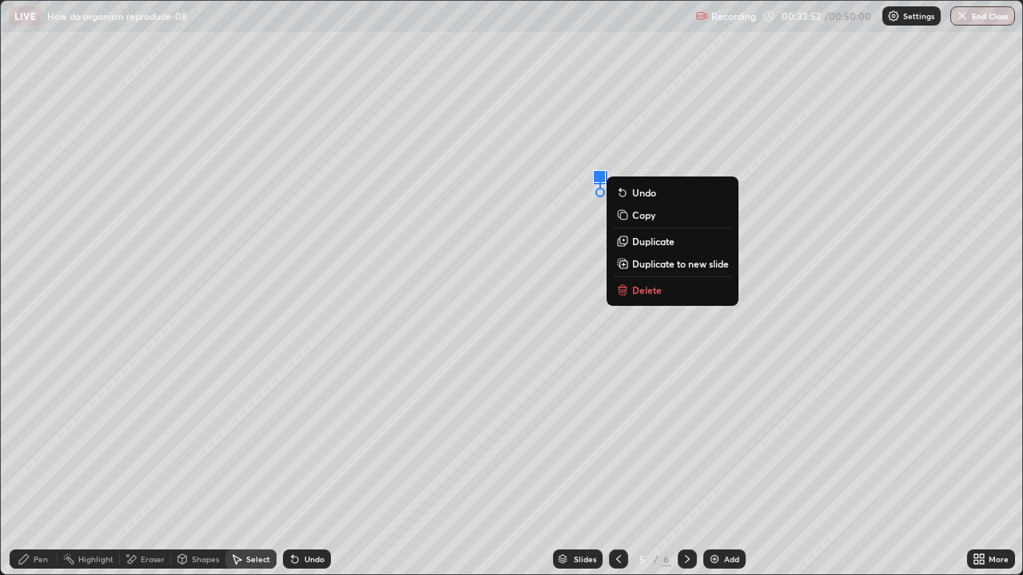
click at [579, 200] on div "0 ° Undo Copy Duplicate Duplicate to new slide Delete" at bounding box center [511, 288] width 1021 height 574
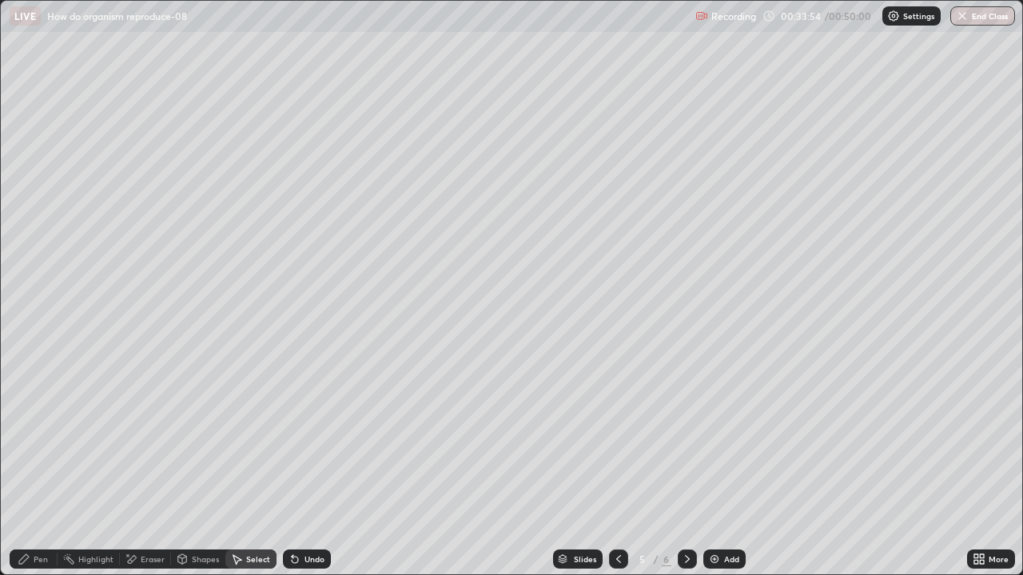
click at [53, 440] on div "Pen" at bounding box center [34, 559] width 48 height 19
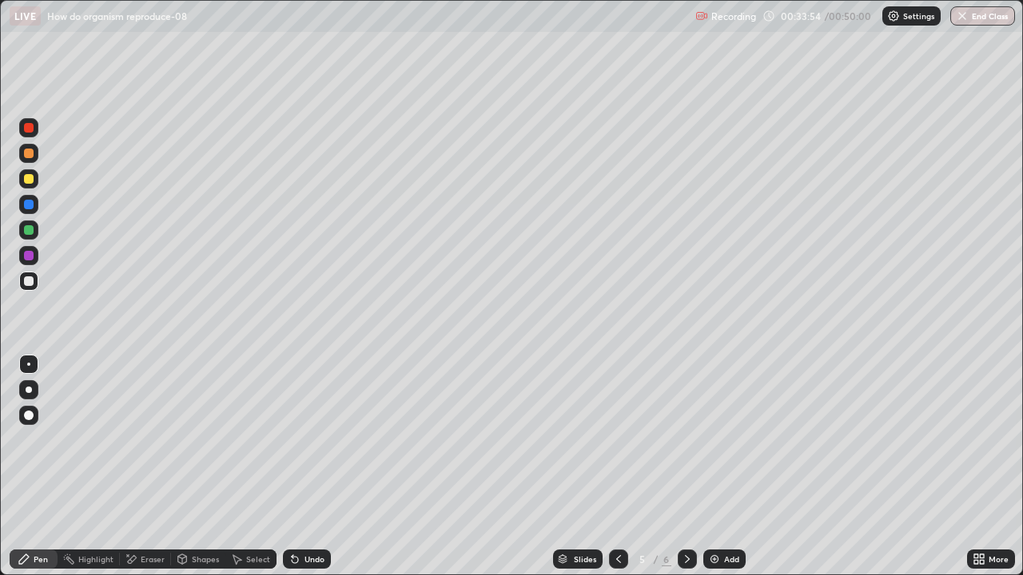
click at [29, 255] on div at bounding box center [29, 256] width 10 height 10
click at [36, 281] on div at bounding box center [28, 281] width 19 height 19
click at [27, 256] on div at bounding box center [29, 256] width 10 height 10
click at [131, 440] on icon at bounding box center [132, 559] width 9 height 8
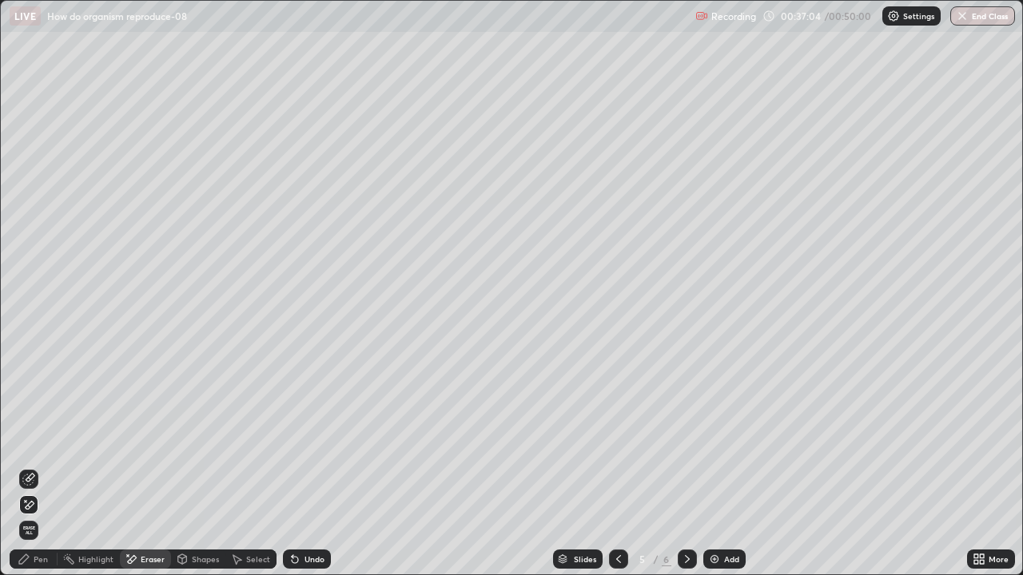
click at [34, 440] on div "Pen" at bounding box center [41, 559] width 14 height 8
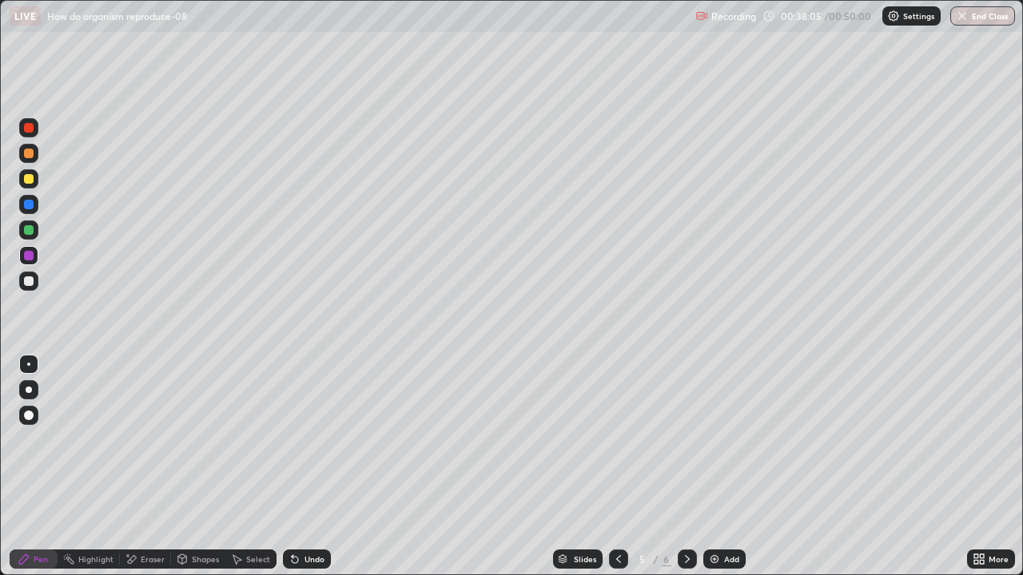
click at [157, 440] on div "Eraser" at bounding box center [153, 559] width 24 height 8
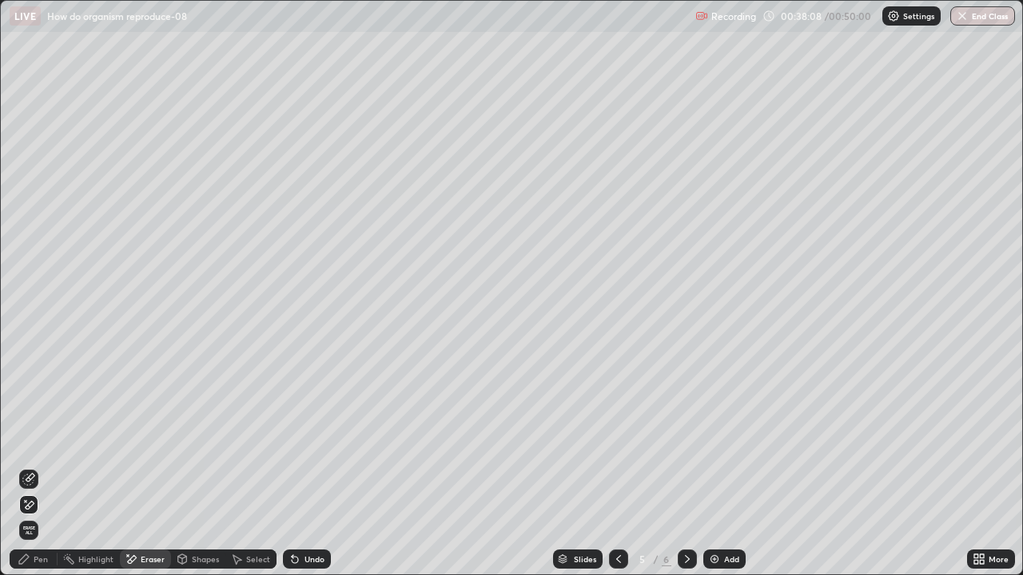
click at [43, 440] on div "Pen" at bounding box center [34, 559] width 48 height 19
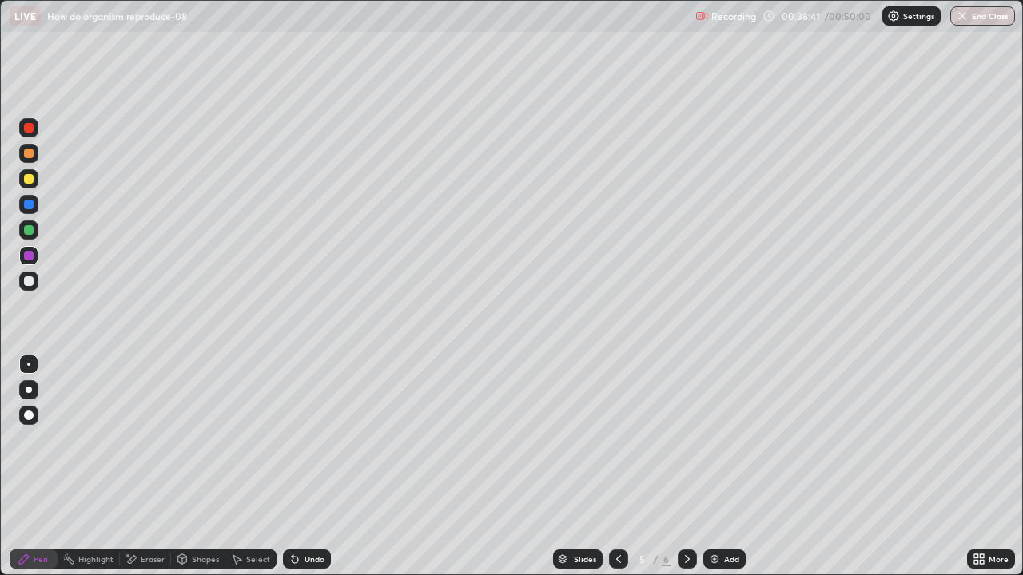
click at [718, 440] on img at bounding box center [714, 559] width 13 height 13
click at [33, 284] on div at bounding box center [29, 282] width 10 height 10
click at [258, 440] on div "Select" at bounding box center [250, 559] width 51 height 19
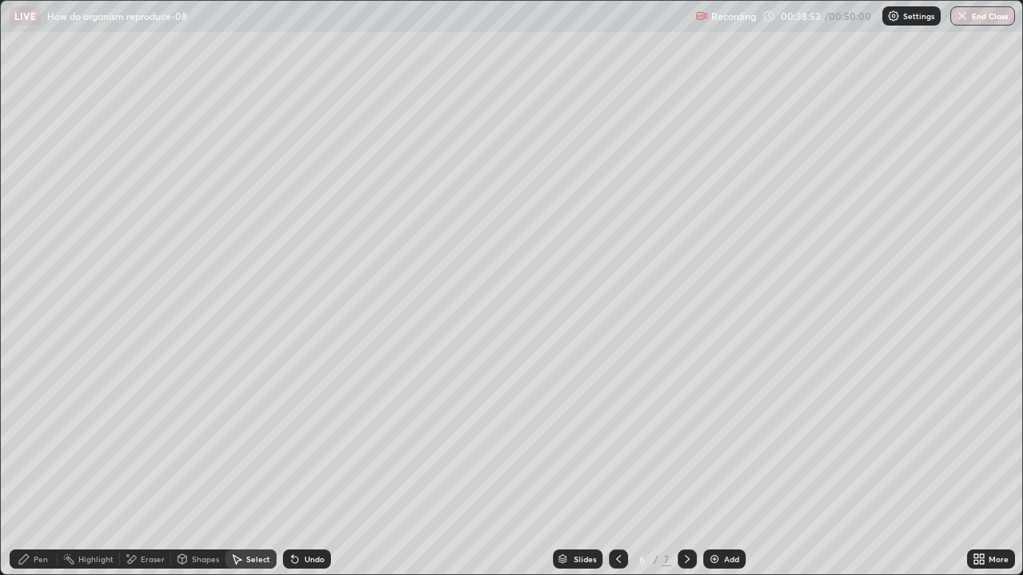
click at [196, 440] on div "Shapes" at bounding box center [198, 559] width 54 height 19
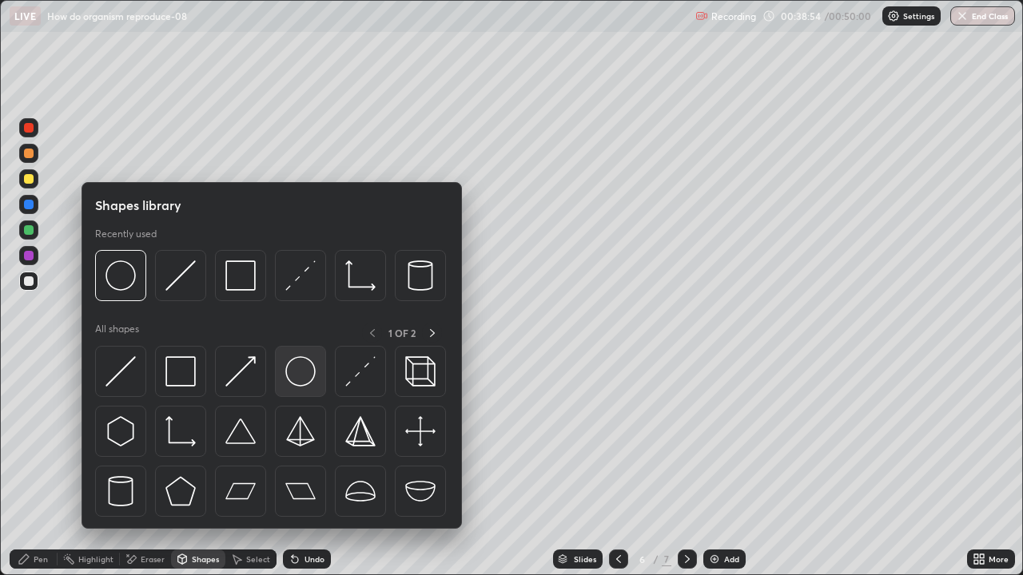
click at [303, 364] on img at bounding box center [300, 371] width 30 height 30
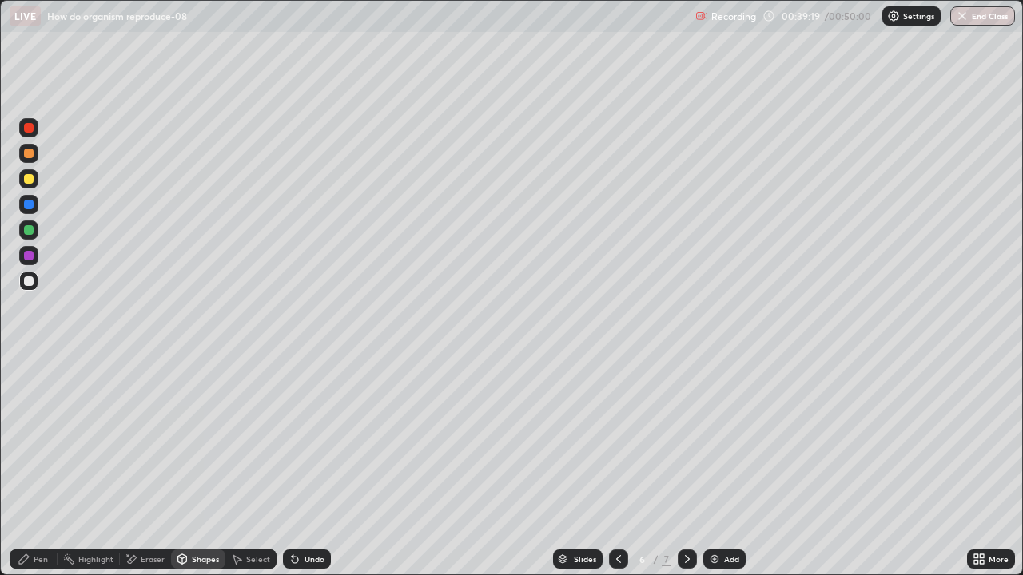
click at [42, 440] on div "Pen" at bounding box center [41, 559] width 14 height 8
click at [28, 260] on div at bounding box center [29, 256] width 10 height 10
click at [30, 278] on div at bounding box center [29, 282] width 10 height 10
click at [133, 440] on icon at bounding box center [132, 559] width 9 height 8
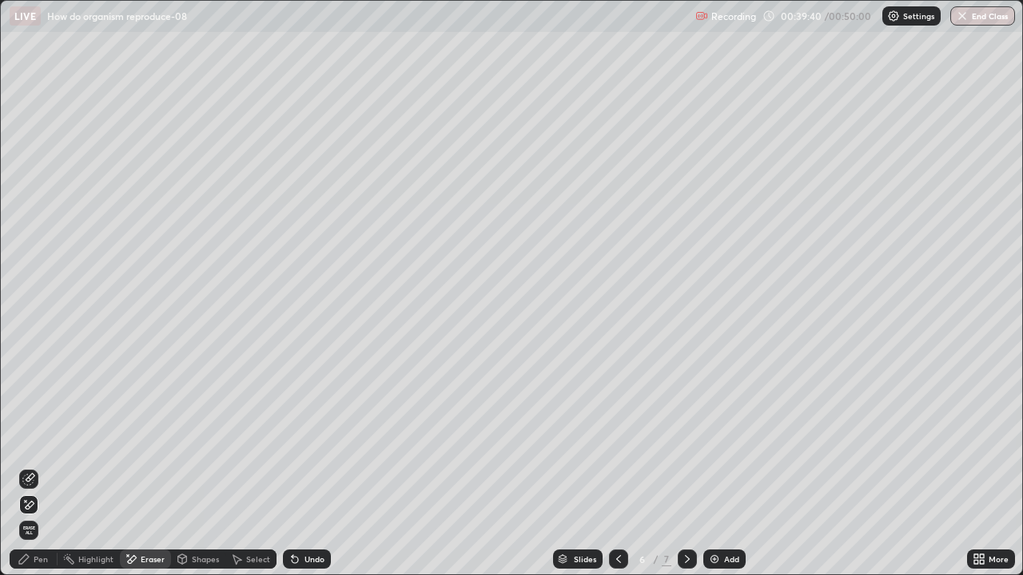
click at [89, 440] on div "Highlight" at bounding box center [95, 559] width 35 height 8
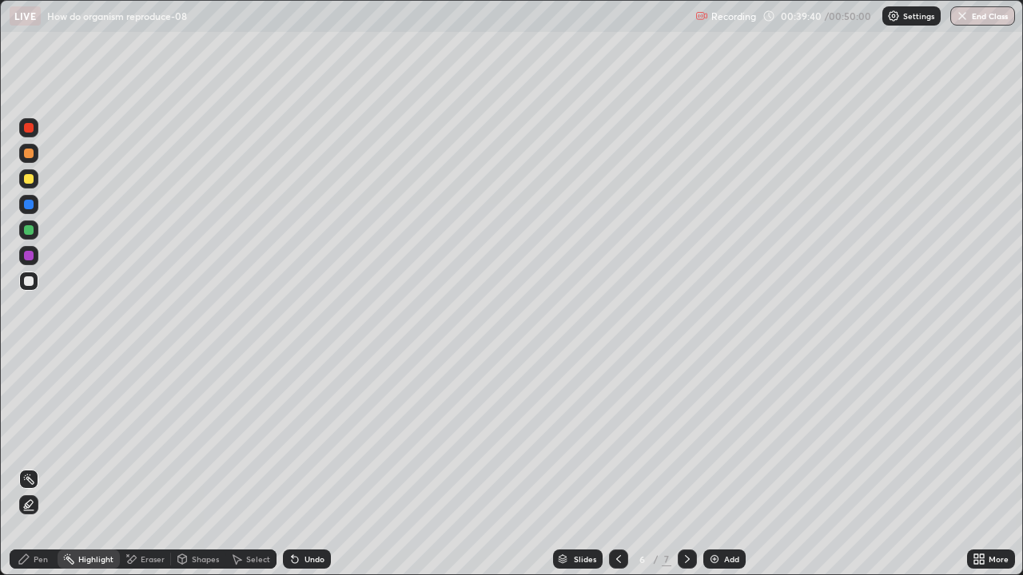
click at [247, 440] on div "Select" at bounding box center [258, 559] width 24 height 8
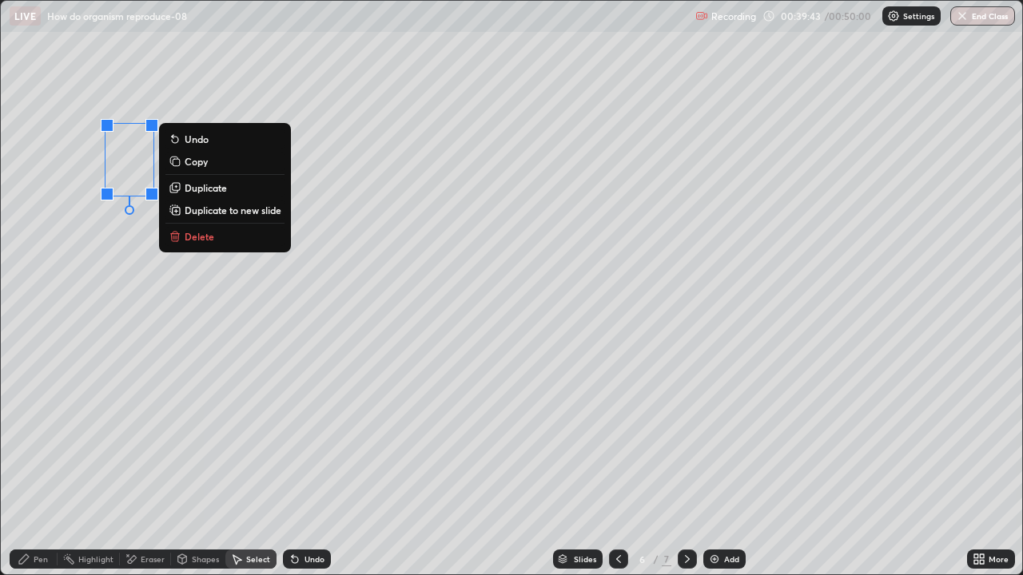
click at [192, 189] on p "Duplicate" at bounding box center [206, 187] width 42 height 13
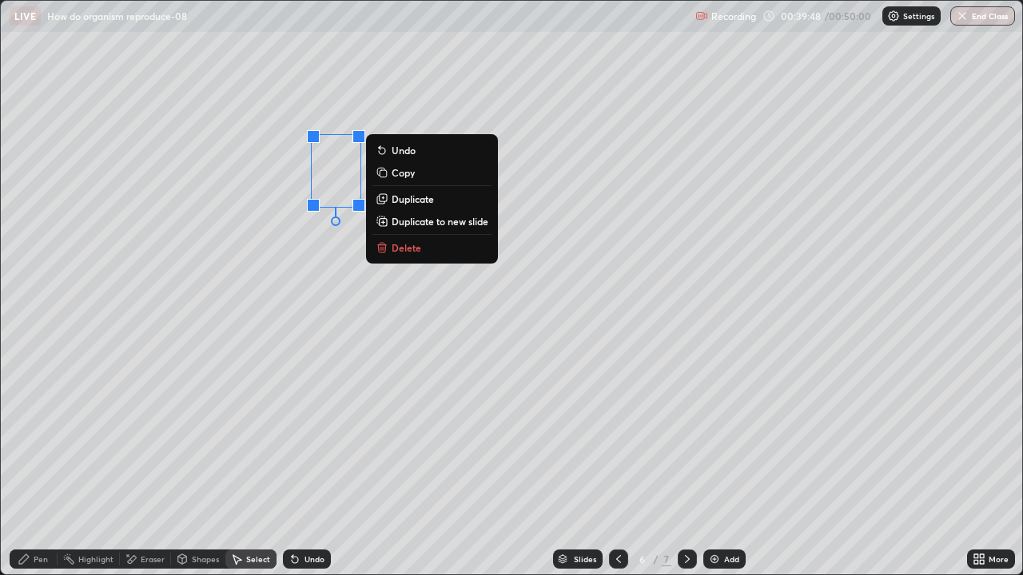
click at [410, 201] on p "Duplicate" at bounding box center [413, 199] width 42 height 13
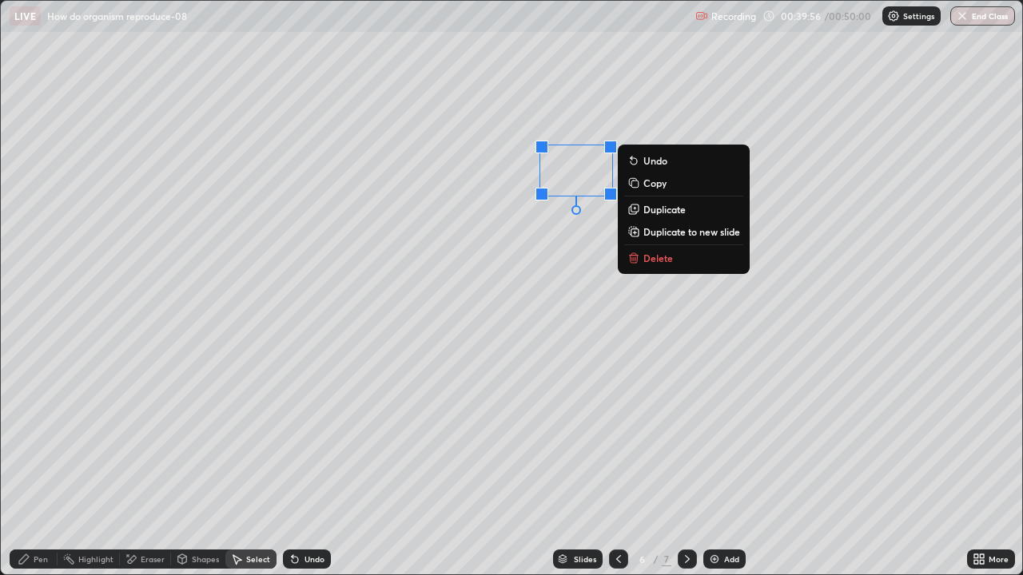
click at [44, 440] on div "Pen" at bounding box center [41, 559] width 14 height 8
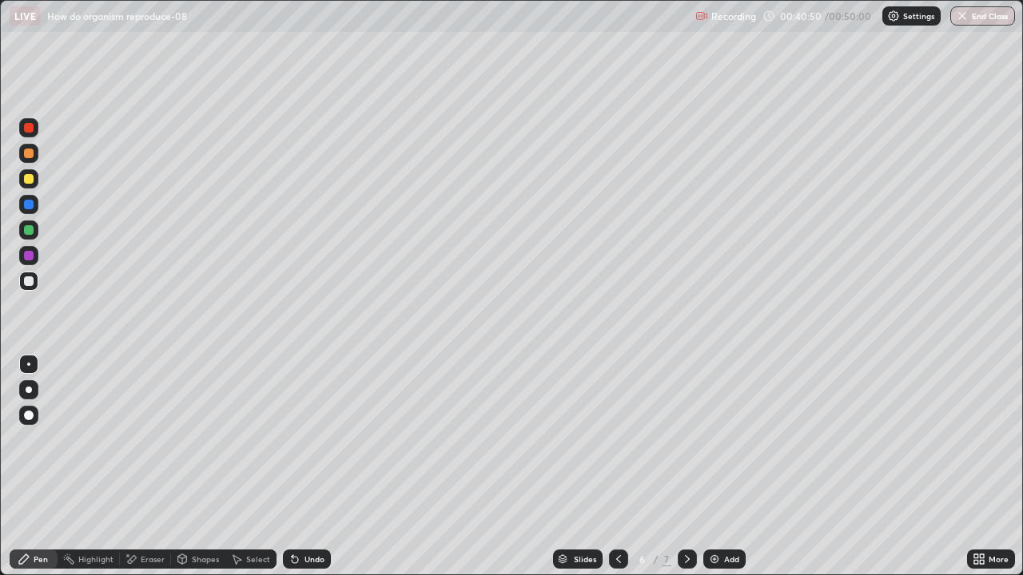
click at [157, 440] on div "Eraser" at bounding box center [153, 559] width 24 height 8
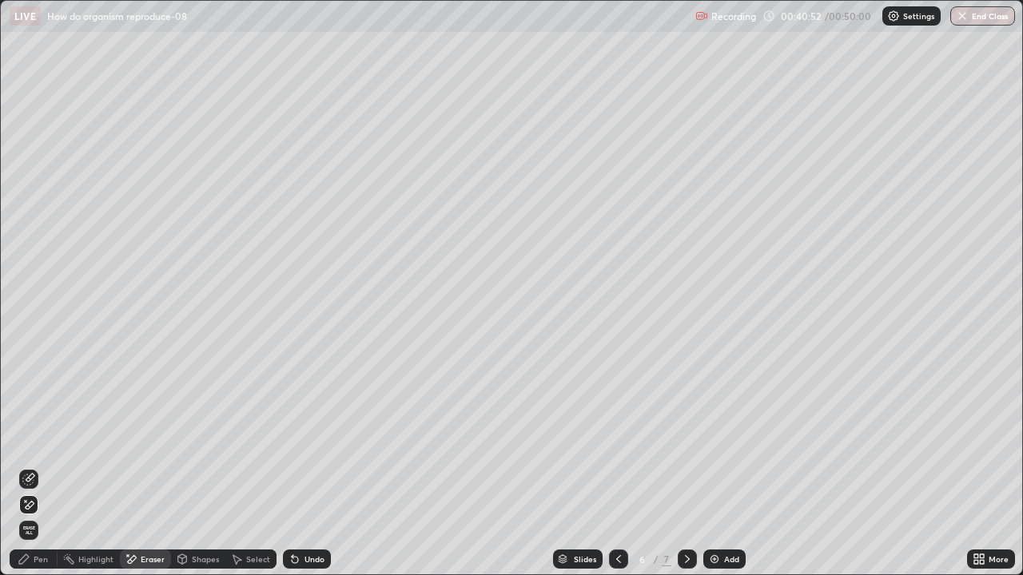
click at [43, 440] on div "Pen" at bounding box center [41, 559] width 14 height 8
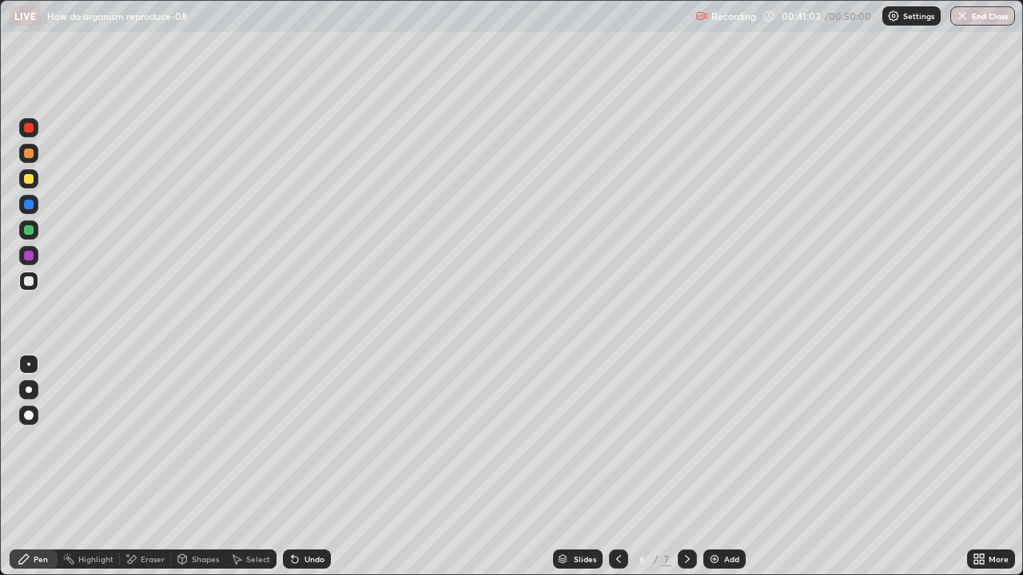
click at [29, 257] on div at bounding box center [29, 256] width 10 height 10
click at [23, 281] on div at bounding box center [28, 281] width 19 height 19
click at [32, 257] on div at bounding box center [29, 256] width 10 height 10
click at [26, 281] on div at bounding box center [29, 282] width 10 height 10
click at [619, 440] on icon at bounding box center [618, 559] width 5 height 8
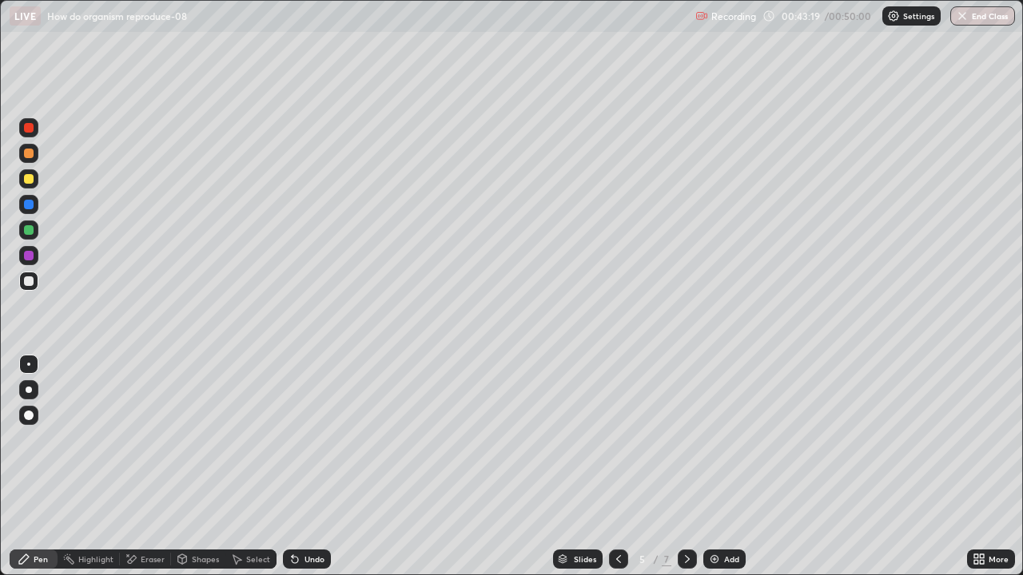
click at [617, 440] on icon at bounding box center [618, 559] width 13 height 13
click at [686, 440] on icon at bounding box center [687, 559] width 5 height 8
click at [686, 440] on icon at bounding box center [687, 559] width 13 height 13
click at [971, 20] on button "End Class" at bounding box center [983, 15] width 63 height 19
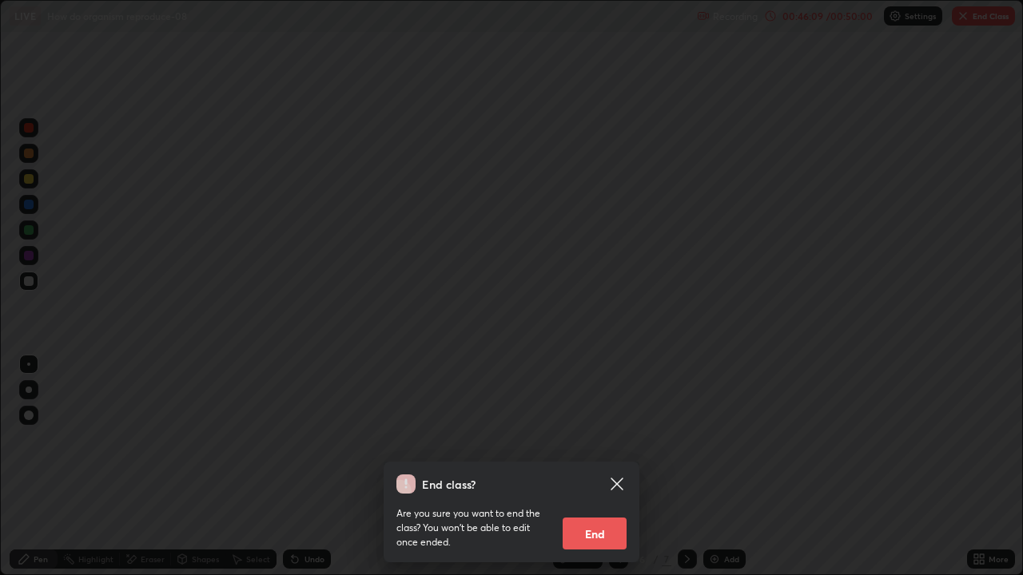
click at [590, 440] on button "End" at bounding box center [595, 534] width 64 height 32
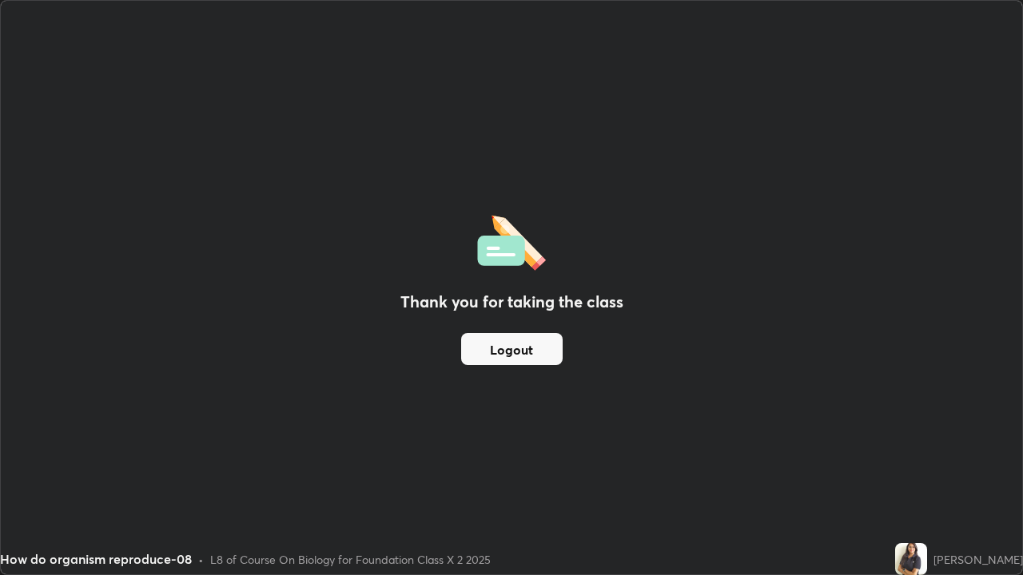
click at [521, 356] on button "Logout" at bounding box center [511, 349] width 101 height 32
